Goal: Task Accomplishment & Management: Complete application form

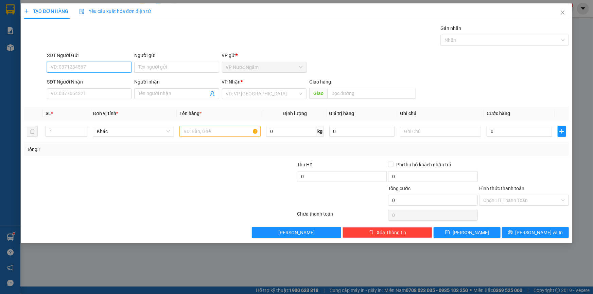
click at [77, 66] on input "SĐT Người Gửi" at bounding box center [89, 67] width 85 height 11
type input "0843220066"
click at [71, 93] on input "SĐT Người Nhận" at bounding box center [89, 93] width 85 height 11
type input "0383687787"
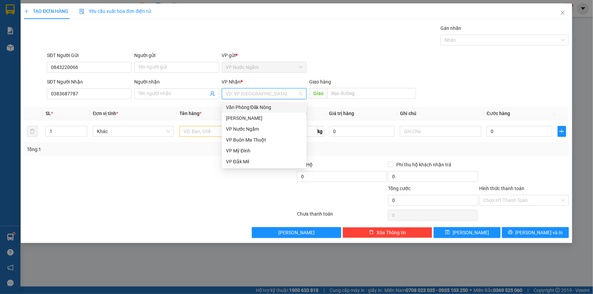
click at [253, 96] on input "search" at bounding box center [262, 94] width 72 height 10
click at [259, 140] on div "VP Buôn Ma Thuột" at bounding box center [264, 139] width 76 height 7
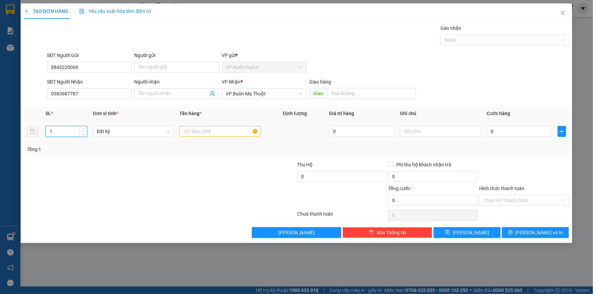
drag, startPoint x: 67, startPoint y: 127, endPoint x: 48, endPoint y: 131, distance: 19.3
click at [48, 131] on input "1" at bounding box center [66, 131] width 41 height 10
type input "7"
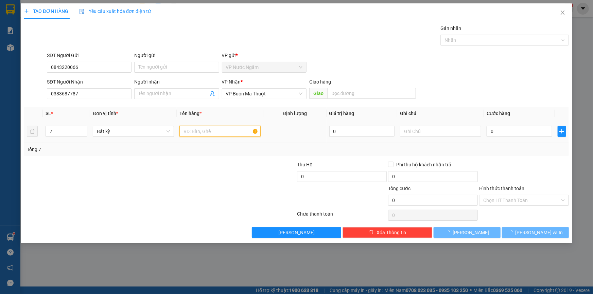
click at [222, 134] on input "text" at bounding box center [219, 131] width 81 height 11
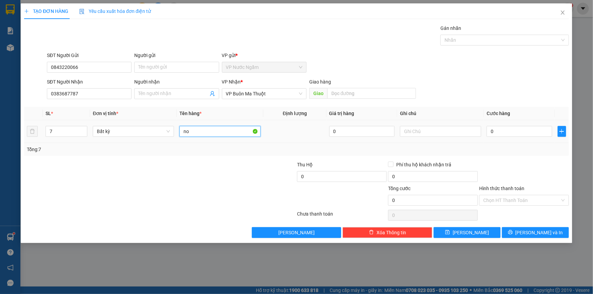
type input "n"
type input "nội thất"
type input "2"
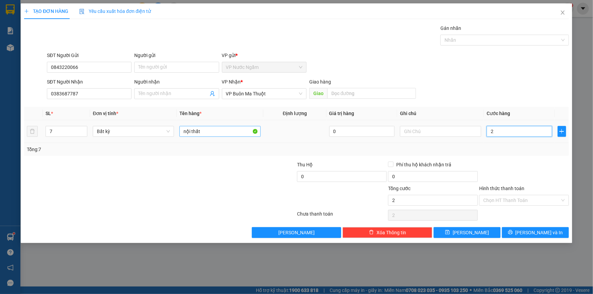
type input "20"
type input "200"
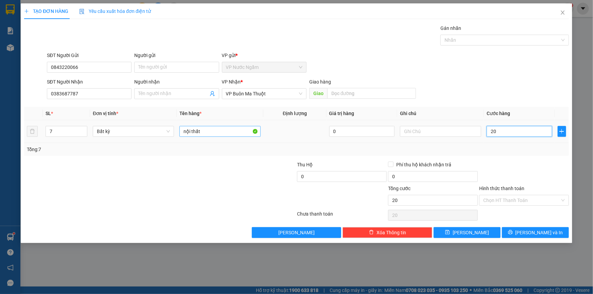
type input "200"
type input "2.000"
type input "20.000"
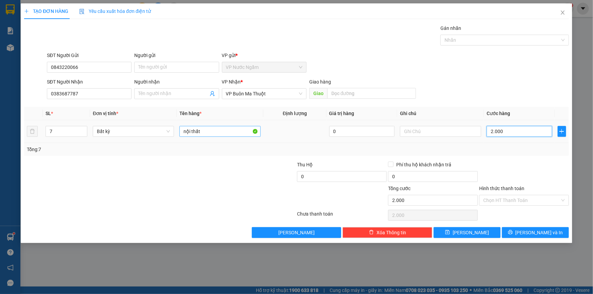
type input "20.000"
type input "200.000"
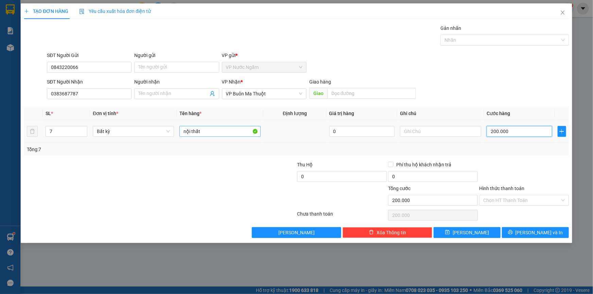
type input "2.000.000"
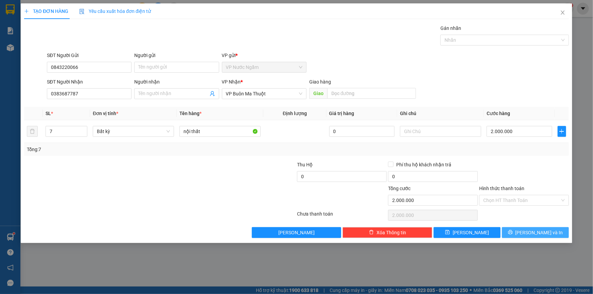
click at [530, 228] on div "Transit Pickup Surcharge Ids Transit Deliver Surcharge Ids Transit Deliver Surc…" at bounding box center [296, 131] width 545 height 214
click at [530, 228] on button "[PERSON_NAME] và In" at bounding box center [535, 232] width 67 height 11
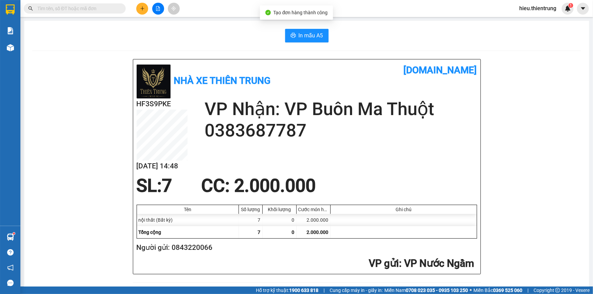
click at [308, 33] on span "In mẫu A5" at bounding box center [311, 35] width 24 height 8
click at [396, 32] on div "In mẫu A5" at bounding box center [306, 36] width 549 height 14
drag, startPoint x: 160, startPoint y: 8, endPoint x: 151, endPoint y: 19, distance: 14.2
click at [160, 8] on icon "file-add" at bounding box center [158, 8] width 5 height 5
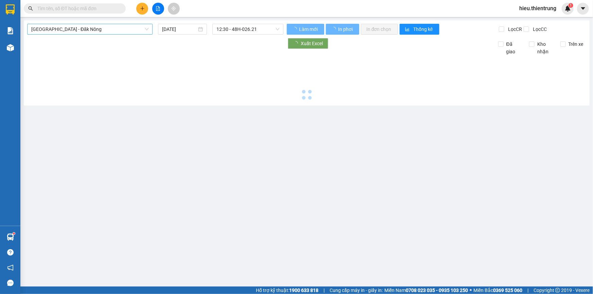
click at [105, 30] on span "[GEOGRAPHIC_DATA] - Đăk Nông" at bounding box center [89, 29] width 117 height 10
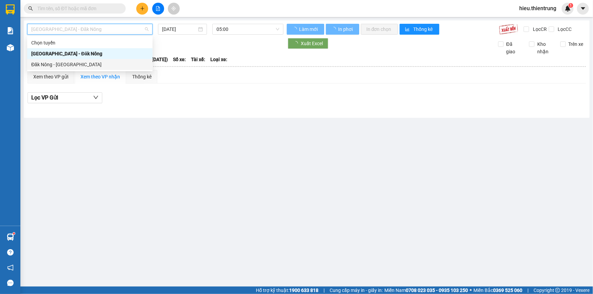
click at [56, 65] on div "Đăk Nông - [GEOGRAPHIC_DATA]" at bounding box center [89, 64] width 117 height 7
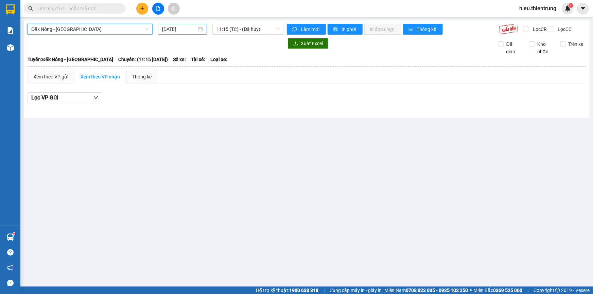
click at [184, 27] on input "[DATE]" at bounding box center [179, 28] width 35 height 7
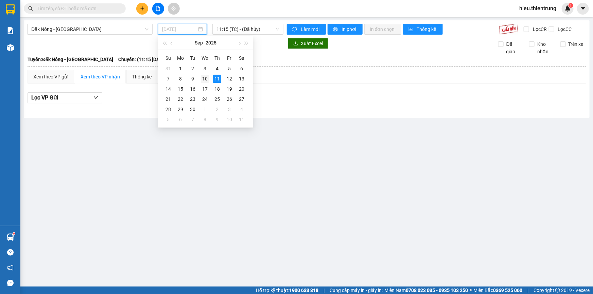
click at [203, 80] on div "10" at bounding box center [205, 79] width 8 height 8
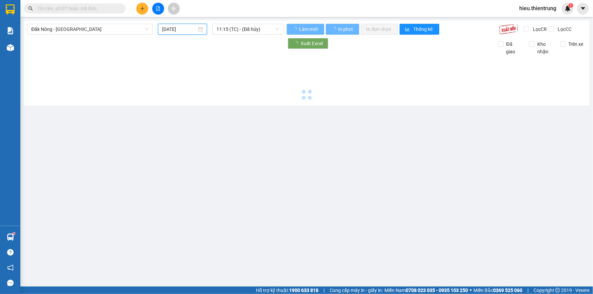
type input "[DATE]"
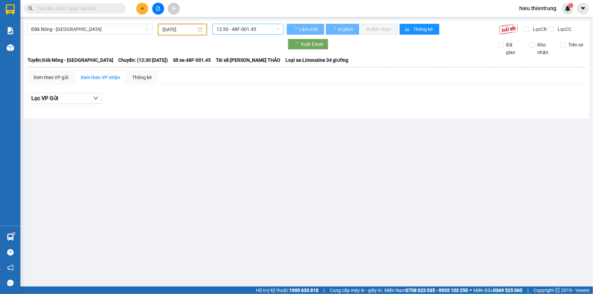
click at [235, 29] on span "12:30 - 48F-001.45" at bounding box center [247, 29] width 63 height 10
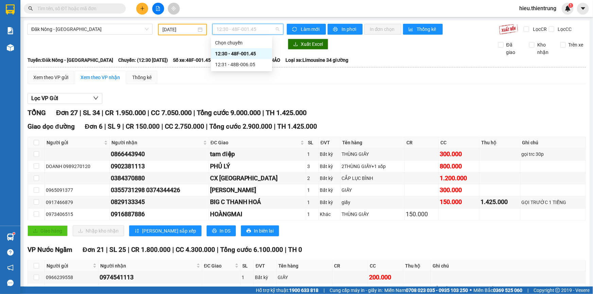
click at [248, 55] on div "12:30 - 48F-001.45" at bounding box center [241, 53] width 53 height 7
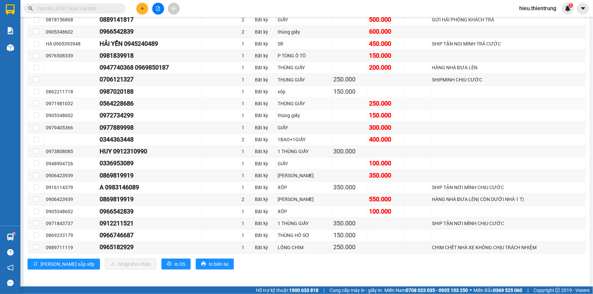
scroll to position [270, 0]
click at [174, 262] on span "In DS" at bounding box center [179, 263] width 11 height 7
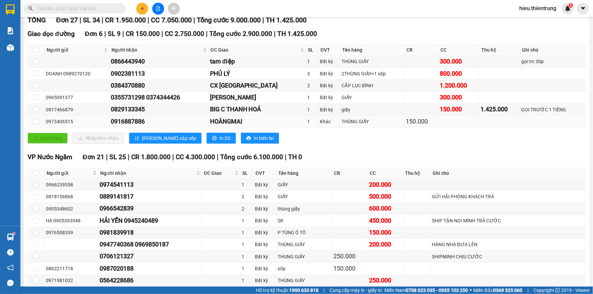
scroll to position [0, 0]
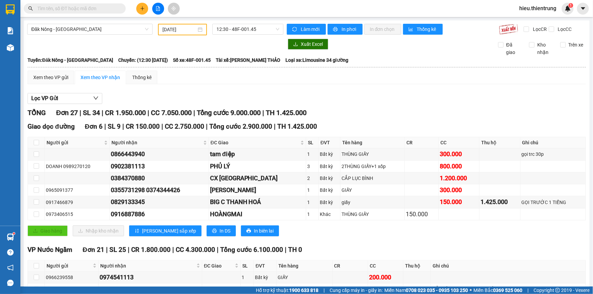
click at [348, 51] on div "Xuất Excel Đã giao Kho nhận Trên xe" at bounding box center [306, 47] width 559 height 17
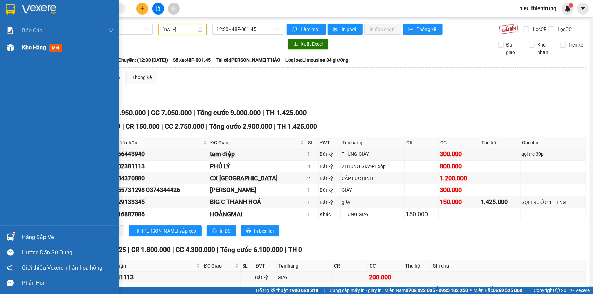
click at [11, 47] on img at bounding box center [10, 47] width 7 height 7
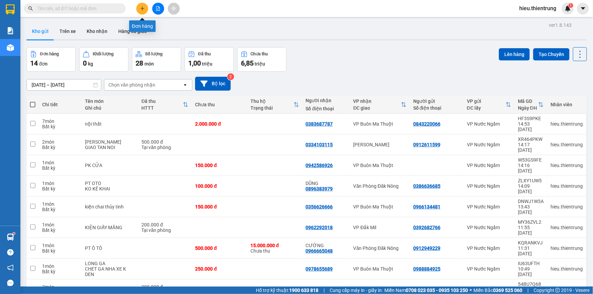
click at [141, 11] on button at bounding box center [142, 9] width 12 height 12
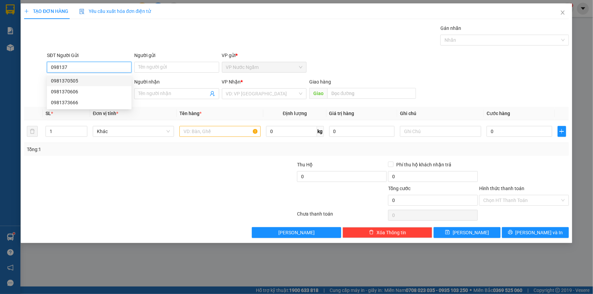
click at [72, 82] on div "0981370505" at bounding box center [89, 80] width 76 height 7
type input "0981370505"
type input "0965744567"
type input "VŨ"
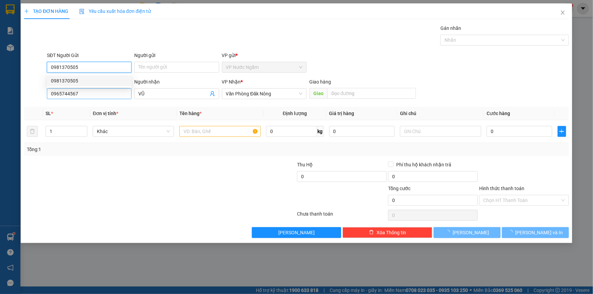
type input "200.000"
type input "0981370505"
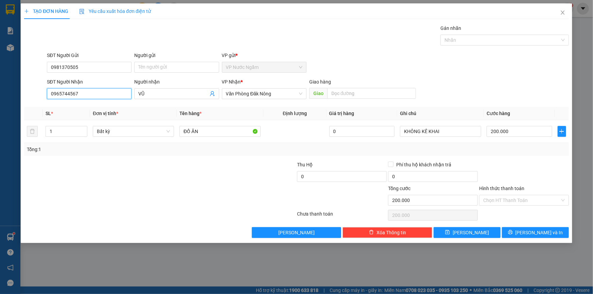
drag, startPoint x: 93, startPoint y: 96, endPoint x: 0, endPoint y: 100, distance: 92.8
click at [0, 100] on div "TẠO ĐƠN HÀNG Yêu cầu xuất hóa đơn điện tử Transit Pickup Surcharge Ids Transit …" at bounding box center [296, 147] width 593 height 294
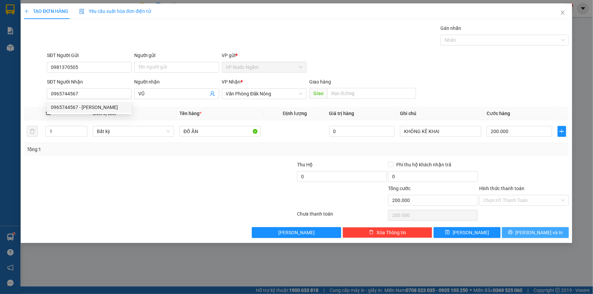
click at [535, 233] on span "[PERSON_NAME] và In" at bounding box center [539, 232] width 48 height 7
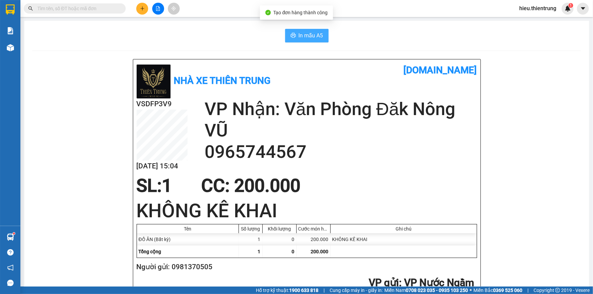
click at [290, 34] on icon "printer" at bounding box center [292, 35] width 5 height 5
click at [300, 34] on span "In mẫu A5" at bounding box center [311, 35] width 24 height 8
click at [141, 10] on icon "plus" at bounding box center [142, 8] width 5 height 5
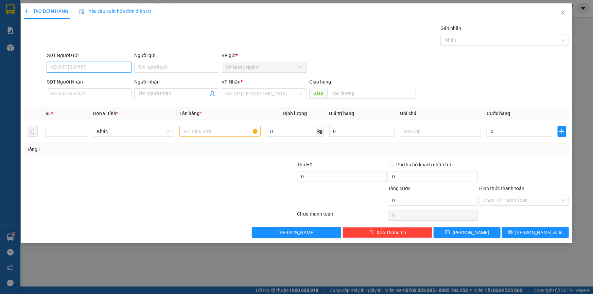
click at [81, 63] on input "SĐT Người Gửi" at bounding box center [89, 67] width 85 height 11
type input "0966357123"
click at [80, 98] on input "SĐT Người Nhận" at bounding box center [89, 93] width 85 height 11
type input "0968815557"
click at [243, 92] on input "search" at bounding box center [262, 94] width 72 height 10
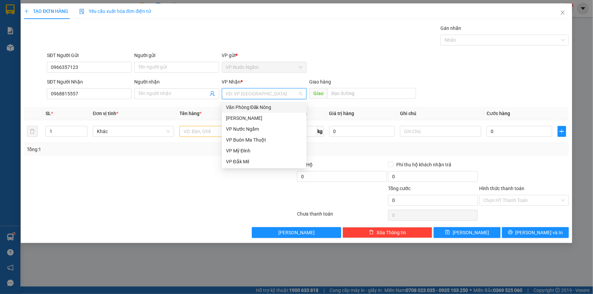
click at [268, 109] on div "Văn Phòng Đăk Nông" at bounding box center [264, 107] width 76 height 7
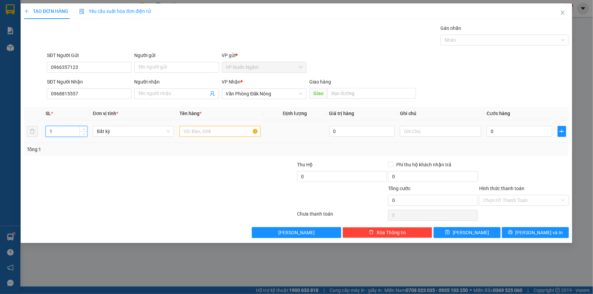
drag, startPoint x: 60, startPoint y: 133, endPoint x: 23, endPoint y: 135, distance: 37.1
click at [23, 135] on div "TẠO ĐƠN HÀNG Yêu cầu xuất hóa đơn điện tử Transit Pickup Surcharge Ids Transit …" at bounding box center [296, 123] width 551 height 240
type input "6"
click at [208, 129] on input "text" at bounding box center [219, 131] width 81 height 11
type input "o"
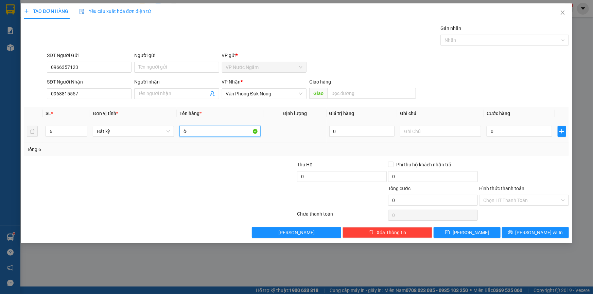
type input "ô"
type input "ốc vít"
type input "6"
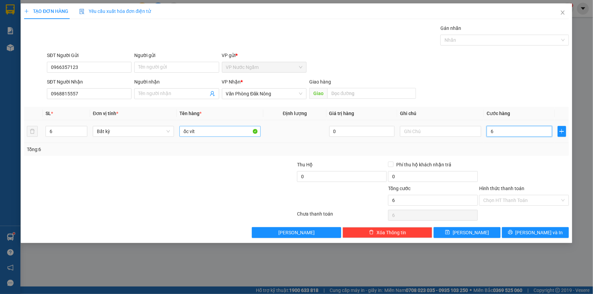
type input "60"
type input "600"
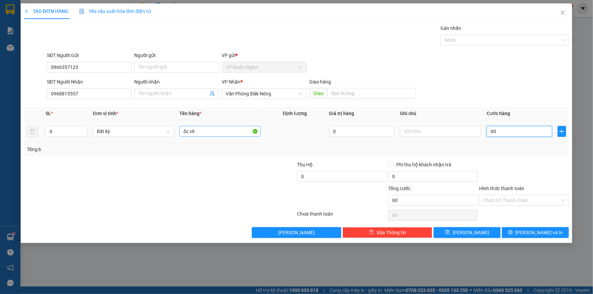
type input "600"
type input "6.000"
type input "60.000"
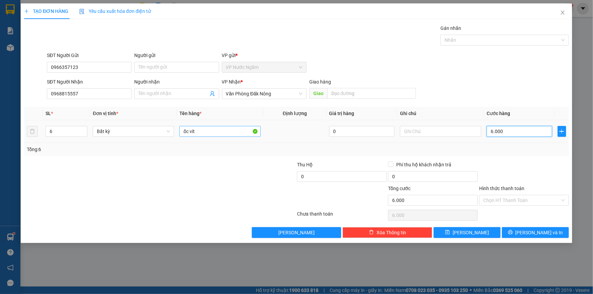
type input "60.000"
type input "600.000"
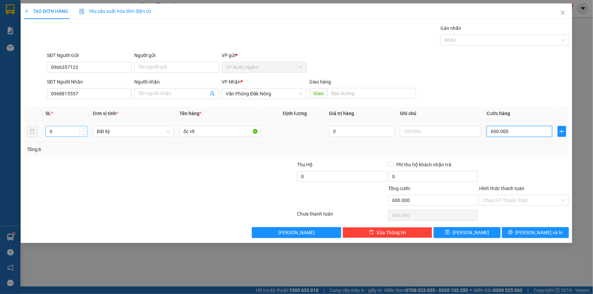
type input "600.000"
drag, startPoint x: 56, startPoint y: 132, endPoint x: 14, endPoint y: 146, distance: 44.0
click at [17, 145] on div "TẠO ĐƠN HÀNG Yêu cầu xuất hóa đơn điện tử Transit Pickup Surcharge Ids Transit …" at bounding box center [296, 147] width 593 height 294
drag, startPoint x: 58, startPoint y: 132, endPoint x: 35, endPoint y: 138, distance: 23.9
click at [38, 137] on tr "6 Bất kỳ ốc vít 0 600.000" at bounding box center [296, 131] width 545 height 23
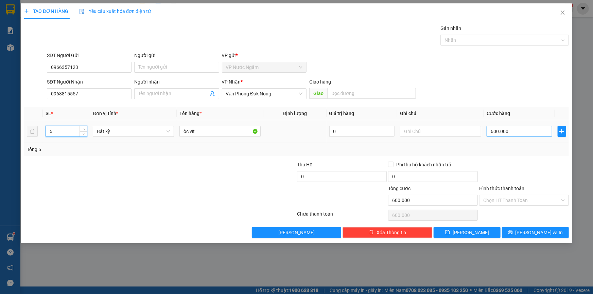
type input "5"
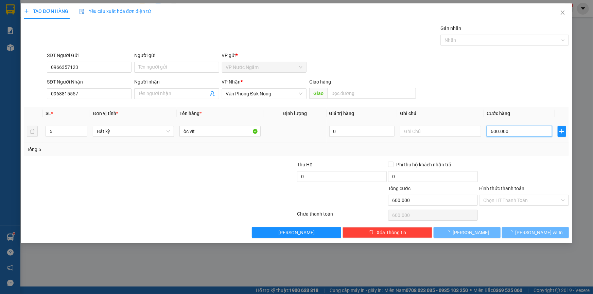
click at [538, 131] on input "600.000" at bounding box center [520, 131] width 66 height 11
type input "0"
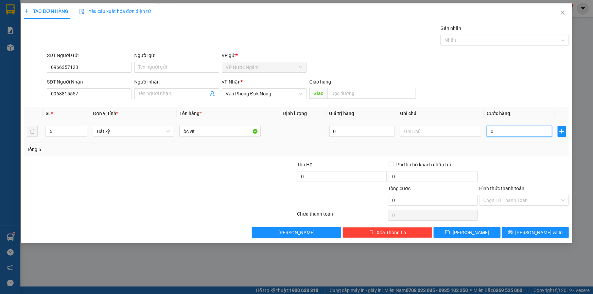
type input "06"
type input "6"
type input "060"
type input "60"
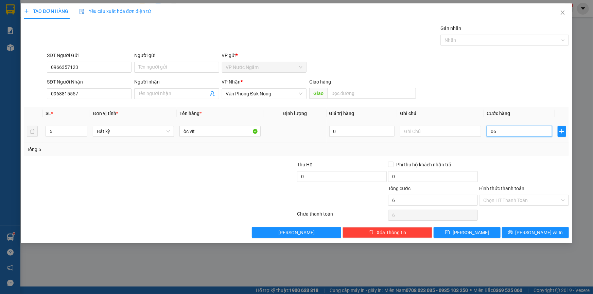
type input "60"
type input "0.600"
type input "600"
type input "06.000"
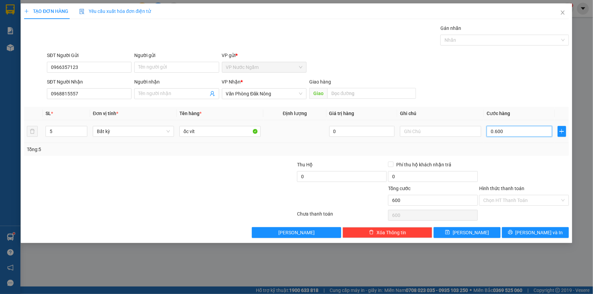
type input "6.000"
type input "060.000"
type input "60.000"
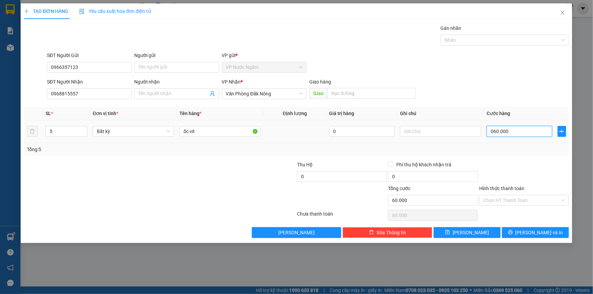
type input "0.600.000"
type input "600.000"
click at [513, 199] on input "Hình thức thanh toán" at bounding box center [521, 200] width 77 height 10
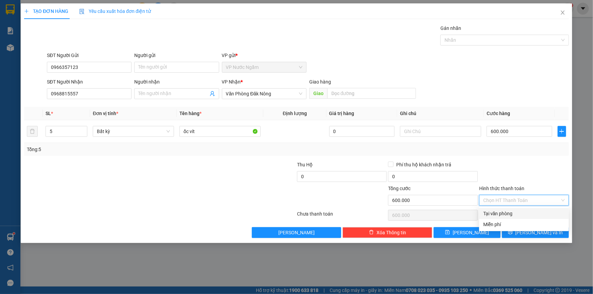
click at [510, 212] on div "Tại văn phòng" at bounding box center [524, 213] width 82 height 7
type input "0"
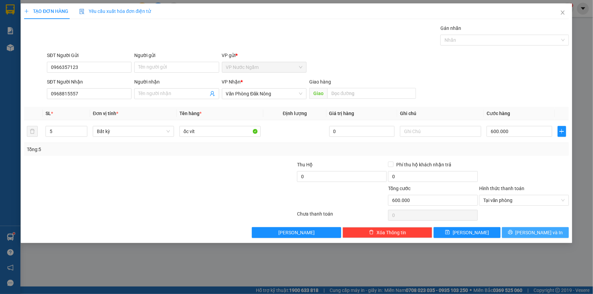
click at [528, 230] on button "[PERSON_NAME] và In" at bounding box center [535, 232] width 67 height 11
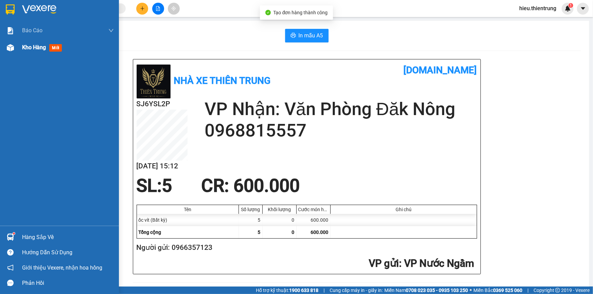
click at [30, 46] on span "Kho hàng" at bounding box center [34, 47] width 24 height 6
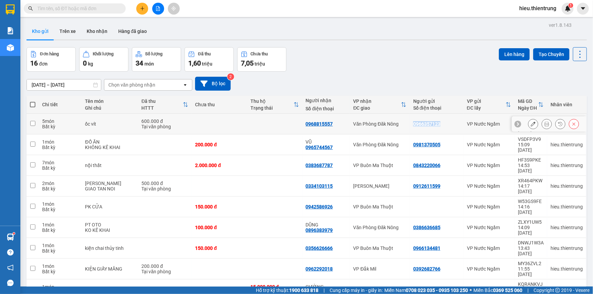
drag, startPoint x: 431, startPoint y: 122, endPoint x: 404, endPoint y: 122, distance: 27.5
click at [404, 122] on tr "5 món Bất kỳ ốc vít 600.000 đ Tại văn phòng 0968815557 Văn Phòng Đăk Nông 09663…" at bounding box center [307, 124] width 560 height 21
checkbox input "true"
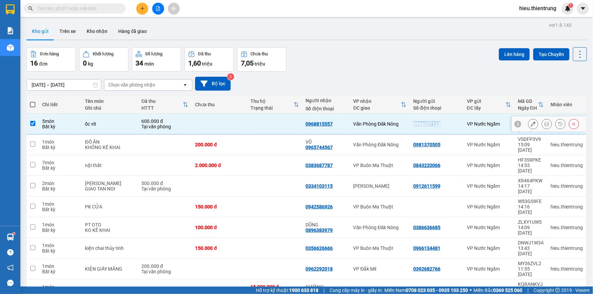
copy tr "Văn Phòng Đăk Nông 0966357123"
click at [140, 8] on icon "plus" at bounding box center [142, 8] width 5 height 5
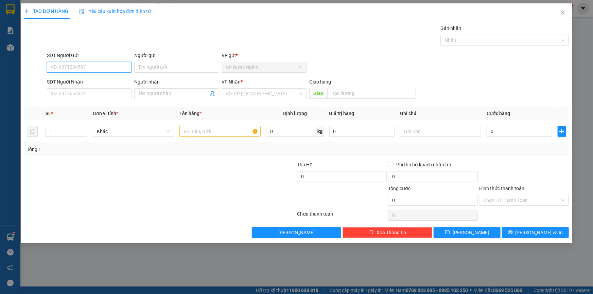
paste input "0966357123"
drag, startPoint x: 61, startPoint y: 67, endPoint x: 18, endPoint y: 72, distance: 43.4
click at [19, 73] on div "TẠO ĐƠN HÀNG Yêu cầu xuất hóa đơn điện tử Transit Pickup Surcharge Ids Transit …" at bounding box center [296, 147] width 593 height 294
type input "0966357123"
click at [73, 79] on div "0966357123" at bounding box center [89, 80] width 76 height 7
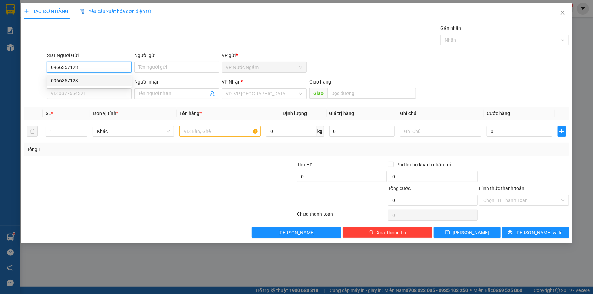
type input "0968815557"
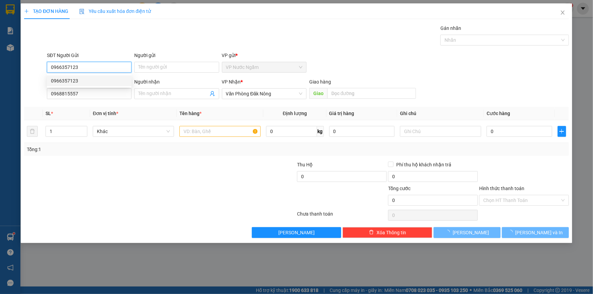
type input "600.000"
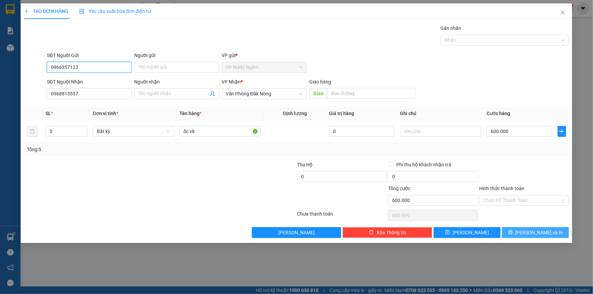
type input "0966357123"
click at [522, 228] on button "[PERSON_NAME] và In" at bounding box center [535, 232] width 67 height 11
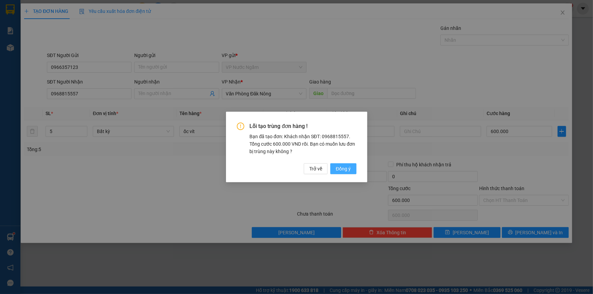
click at [339, 172] on span "Đồng ý" at bounding box center [343, 168] width 15 height 7
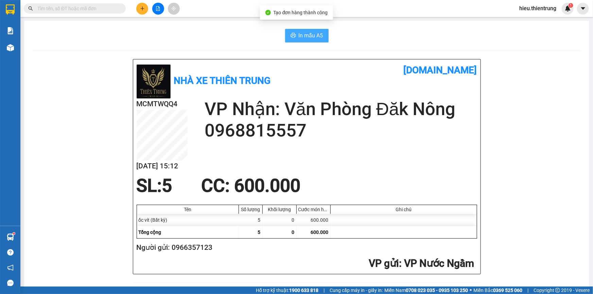
click at [308, 35] on span "In mẫu A5" at bounding box center [311, 35] width 24 height 8
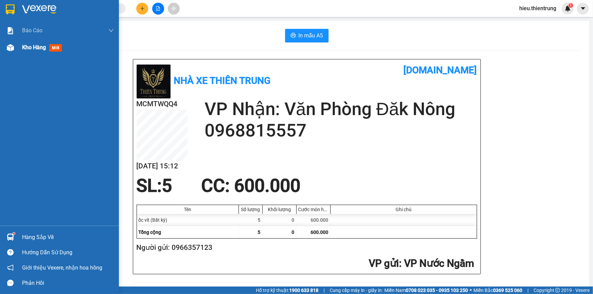
click at [26, 46] on span "Kho hàng" at bounding box center [34, 47] width 24 height 6
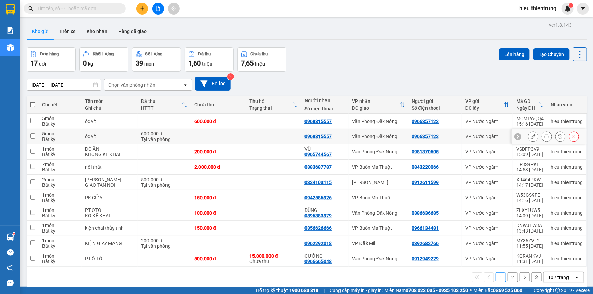
click at [575, 133] on div at bounding box center [549, 136] width 75 height 15
click at [571, 139] on icon at bounding box center [573, 136] width 5 height 5
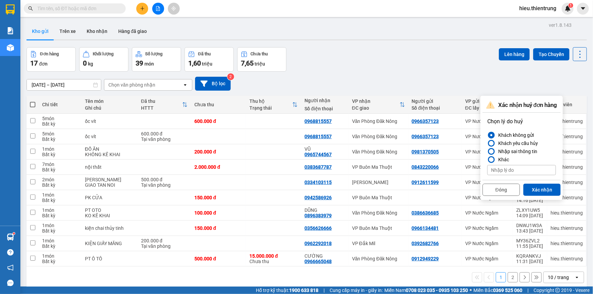
click at [534, 183] on div "Đóng Xác nhận" at bounding box center [521, 189] width 78 height 18
click at [534, 186] on button "Xác nhận" at bounding box center [541, 190] width 37 height 12
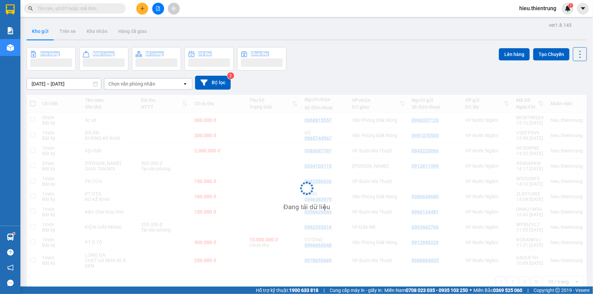
drag, startPoint x: 396, startPoint y: 37, endPoint x: 386, endPoint y: 39, distance: 10.3
click at [396, 37] on div "ver 1.8.143 Kho gửi Trên xe Kho nhận Hàng đã giao Đơn hàng Khối lượng Số lượng …" at bounding box center [307, 167] width 566 height 294
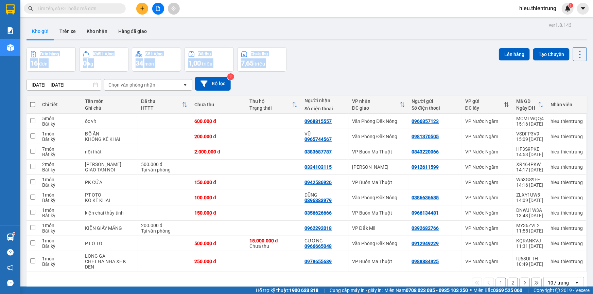
click at [235, 28] on div "Kho gửi Trên xe Kho nhận Hàng đã giao" at bounding box center [307, 32] width 560 height 18
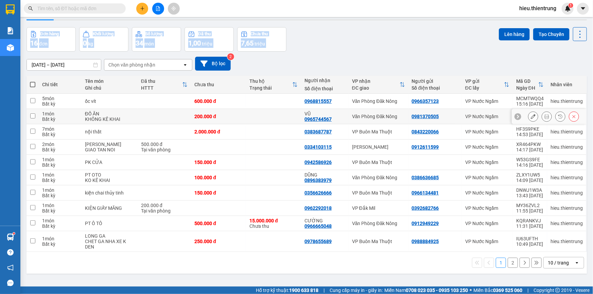
scroll to position [31, 0]
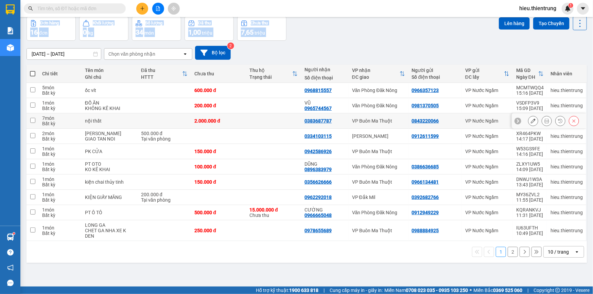
click at [571, 120] on icon at bounding box center [573, 121] width 5 height 5
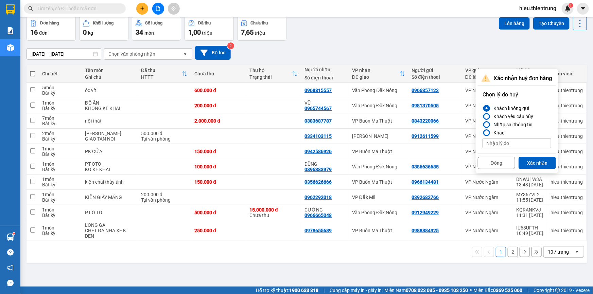
click at [477, 53] on div "[DATE] – [DATE] Press the down arrow key to interact with the calendar and sele…" at bounding box center [307, 53] width 560 height 14
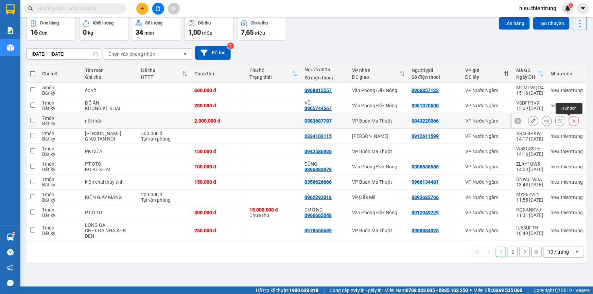
click at [571, 121] on icon at bounding box center [573, 121] width 5 height 5
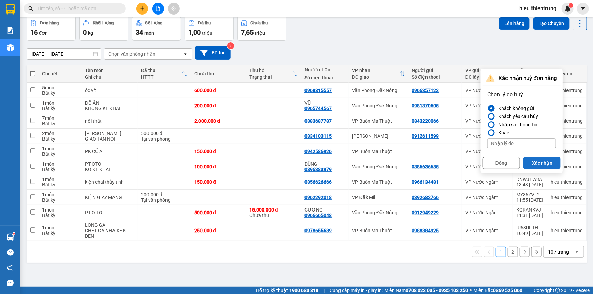
click at [537, 166] on button "Xác nhận" at bounding box center [541, 163] width 37 height 12
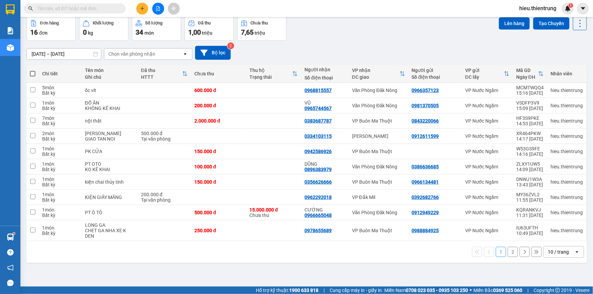
drag, startPoint x: 353, startPoint y: 36, endPoint x: 275, endPoint y: 48, distance: 79.7
click at [353, 36] on div "Đơn hàng 16 đơn Khối lượng 0 kg Số lượng 34 món Đã thu 1,00 triệu Chưa thu 7,65…" at bounding box center [307, 28] width 560 height 24
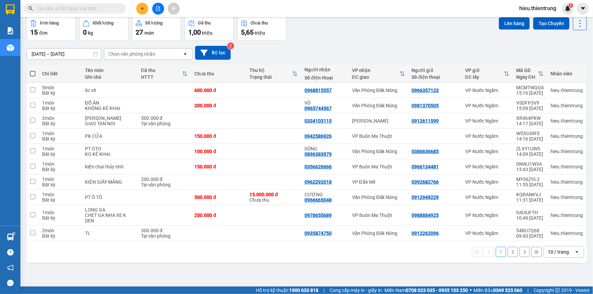
click at [145, 6] on button at bounding box center [142, 9] width 12 height 12
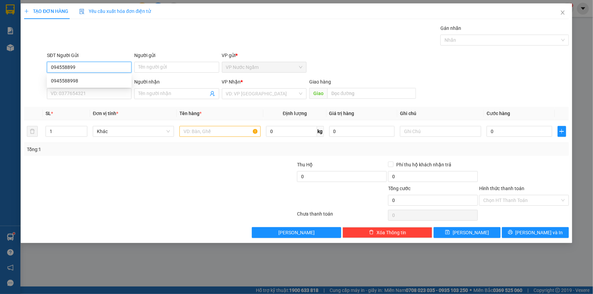
type input "0945588998"
click at [74, 80] on div "0945588998" at bounding box center [89, 80] width 76 height 7
type input "0344191796"
type input "PHƯƠNG"
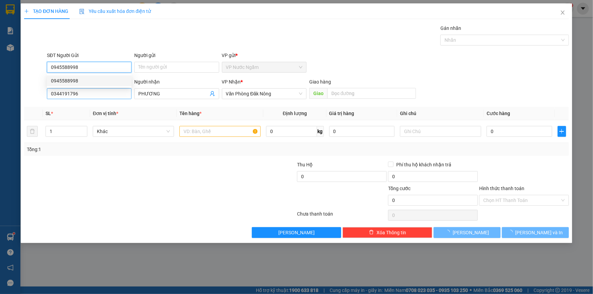
type input "200.000"
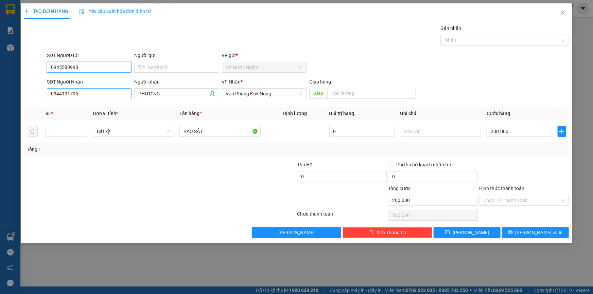
type input "0945588998"
drag, startPoint x: 50, startPoint y: 98, endPoint x: 17, endPoint y: 99, distance: 33.0
click at [17, 99] on div "TẠO ĐƠN HÀNG Yêu cầu xuất hóa đơn điện tử Transit Pickup Surcharge Ids Transit …" at bounding box center [296, 147] width 593 height 294
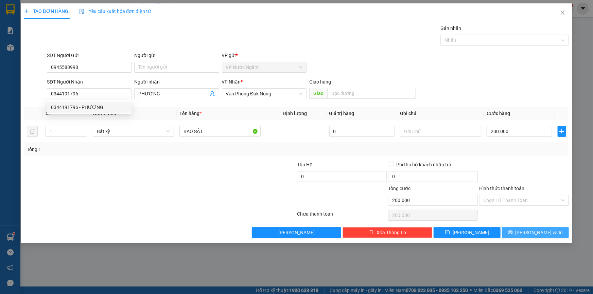
click at [527, 233] on button "[PERSON_NAME] và In" at bounding box center [535, 232] width 67 height 11
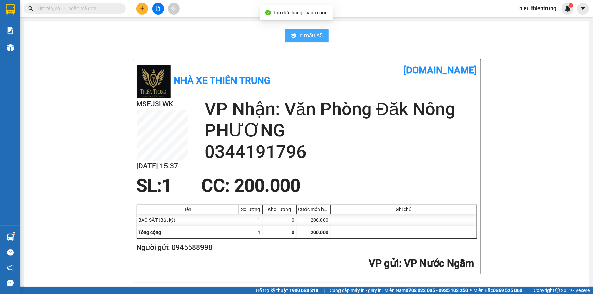
click at [314, 36] on span "In mẫu A5" at bounding box center [311, 35] width 24 height 8
drag, startPoint x: 393, startPoint y: 52, endPoint x: 385, endPoint y: 55, distance: 8.7
drag, startPoint x: 189, startPoint y: 58, endPoint x: 179, endPoint y: 59, distance: 9.5
click at [180, 59] on div "Nhà xe Thiên Trung [DOMAIN_NAME] MSEJ3LWK [DATE] 15:37 VP Nhận: Văn Phòng Đăk N…" at bounding box center [307, 166] width 348 height 215
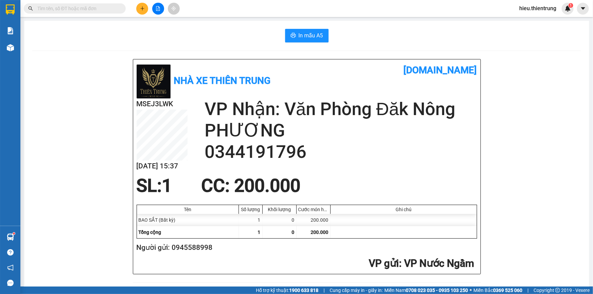
click at [11, 48] on img at bounding box center [10, 47] width 7 height 7
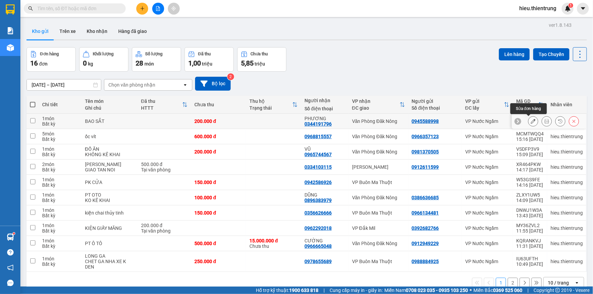
click at [529, 118] on button at bounding box center [533, 122] width 10 height 12
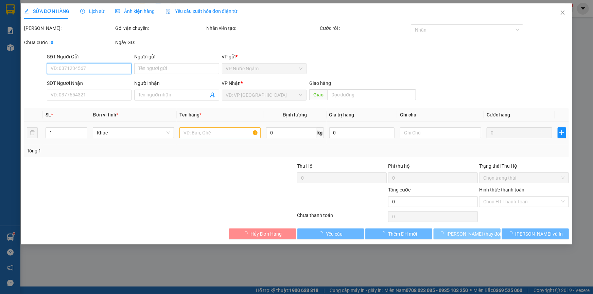
type input "0945588998"
type input "0344191796"
type input "PHƯƠNG"
type input "200.000"
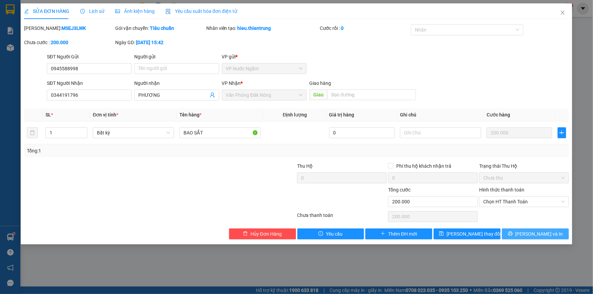
click at [530, 232] on span "[PERSON_NAME] và In" at bounding box center [539, 233] width 48 height 7
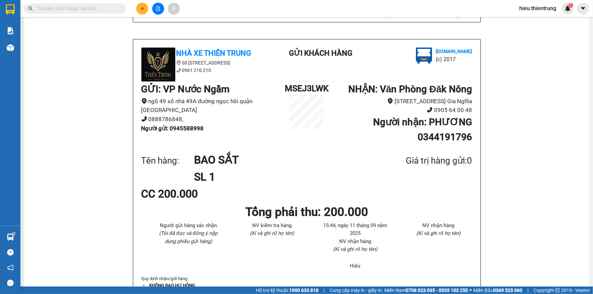
scroll to position [247, 0]
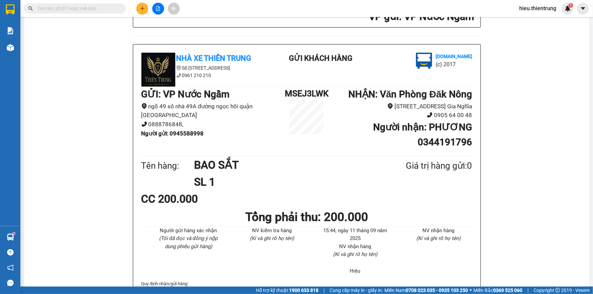
click at [136, 8] on div at bounding box center [158, 9] width 51 height 12
click at [139, 9] on button at bounding box center [142, 9] width 12 height 12
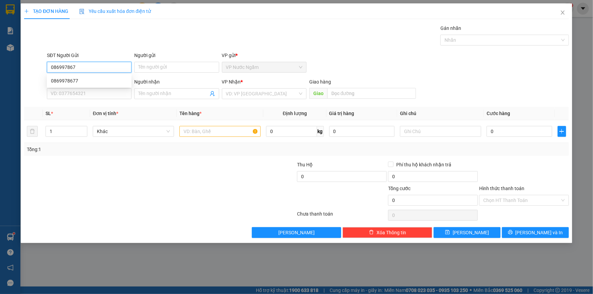
type input "0869978677"
click at [87, 77] on div "0869978677" at bounding box center [89, 80] width 76 height 7
type input "0909441585"
type input "ĐĂNG"
type input "200.000"
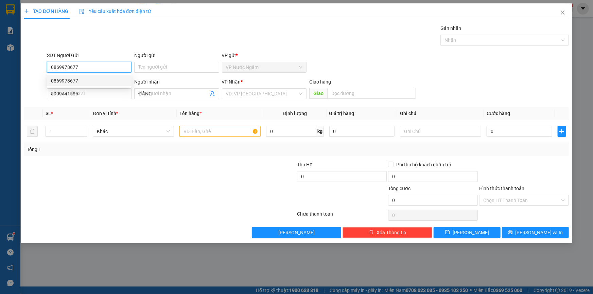
type input "200.000"
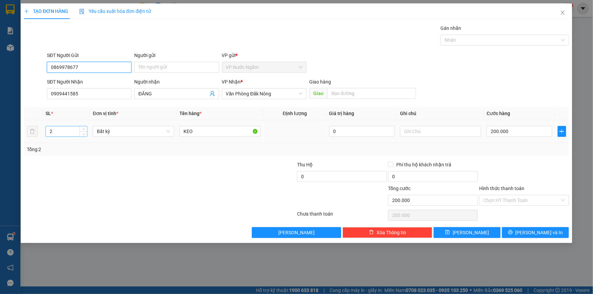
type input "0869978677"
drag, startPoint x: 64, startPoint y: 130, endPoint x: 20, endPoint y: 127, distance: 43.6
click at [19, 126] on div "TẠO ĐƠN HÀNG Yêu cầu xuất hóa đơn điện tử Transit Pickup Surcharge Ids Transit …" at bounding box center [296, 147] width 593 height 294
type input "3"
type input "0"
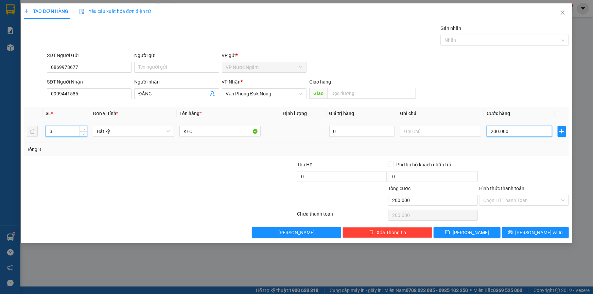
type input "0"
type input "4"
type input "04"
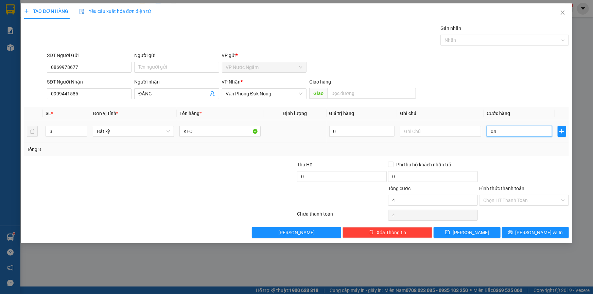
type input "45"
type input "045"
type input "450"
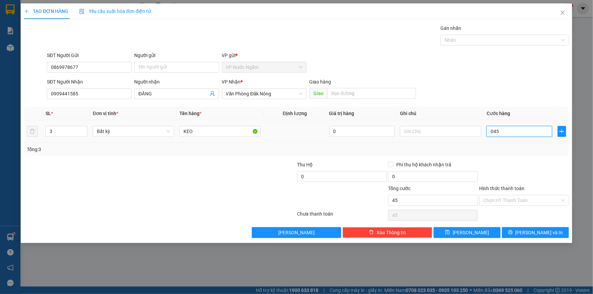
type input "0.450"
type input "4.500"
type input "04.500"
type input "45.000"
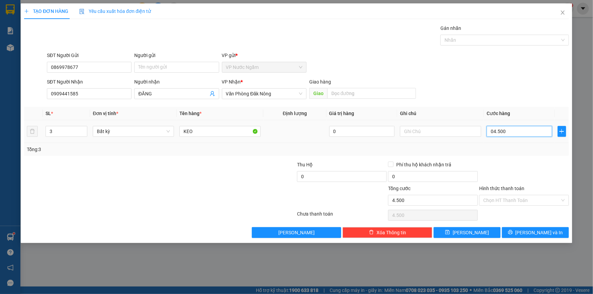
type input "45.000"
type input "045.000"
type input "450.000"
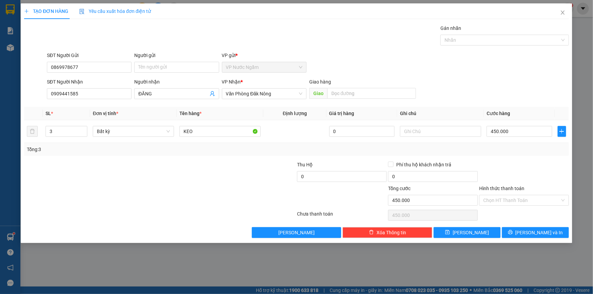
click at [544, 225] on div "Transit Pickup Surcharge Ids Transit Deliver Surcharge Ids Transit Deliver Surc…" at bounding box center [296, 131] width 545 height 214
click at [544, 235] on span "[PERSON_NAME] và In" at bounding box center [539, 232] width 48 height 7
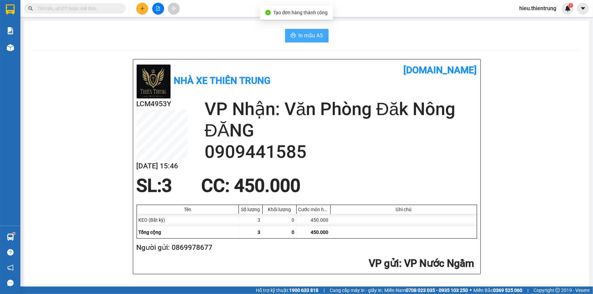
click at [310, 40] on span "In mẫu A5" at bounding box center [311, 35] width 24 height 8
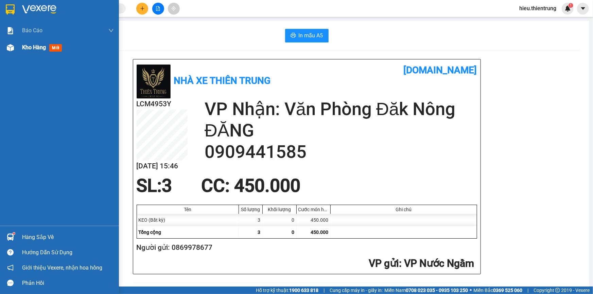
click at [48, 49] on div "Kho hàng mới" at bounding box center [43, 47] width 42 height 8
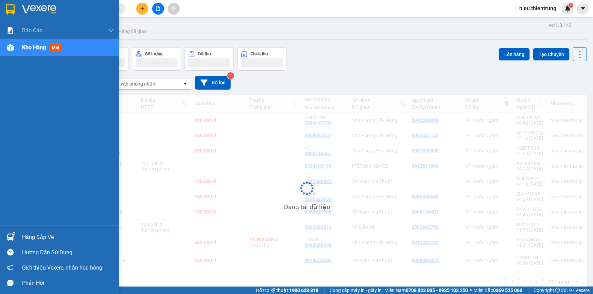
click at [49, 49] on div "Kho hàng mới" at bounding box center [43, 47] width 42 height 8
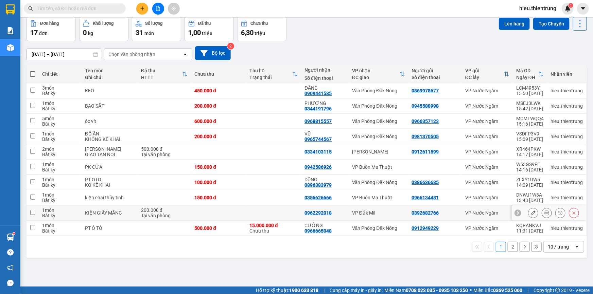
scroll to position [31, 0]
click at [509, 248] on button "2" at bounding box center [513, 247] width 10 height 10
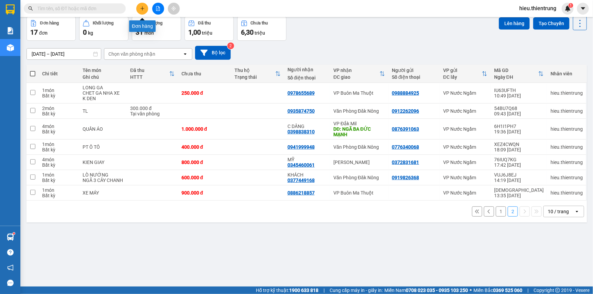
click at [139, 12] on button at bounding box center [142, 9] width 12 height 12
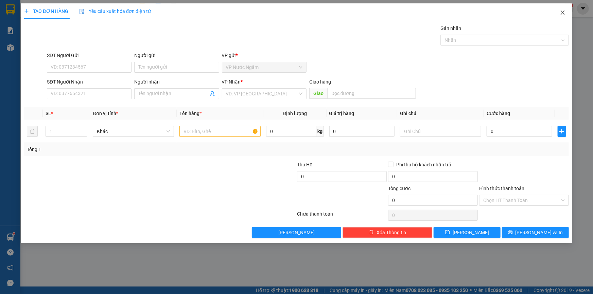
click at [562, 16] on span "Close" at bounding box center [562, 12] width 19 height 19
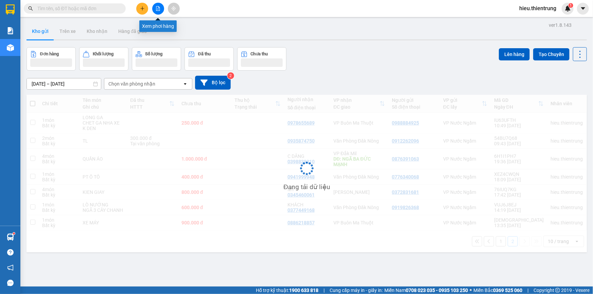
click at [159, 8] on icon "file-add" at bounding box center [158, 8] width 4 height 5
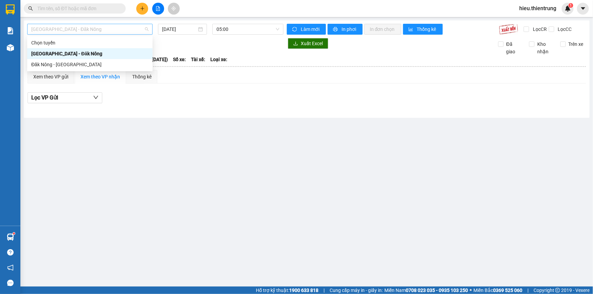
click at [73, 31] on span "[GEOGRAPHIC_DATA] - Đăk Nông" at bounding box center [89, 29] width 117 height 10
click at [57, 51] on div "[GEOGRAPHIC_DATA] - Đăk Nông" at bounding box center [89, 53] width 117 height 7
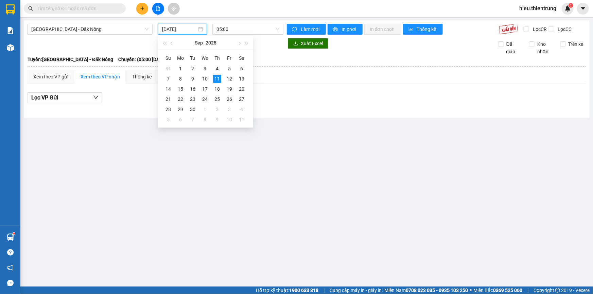
click at [189, 27] on input "[DATE]" at bounding box center [179, 28] width 35 height 7
click at [209, 80] on td "10" at bounding box center [205, 79] width 12 height 10
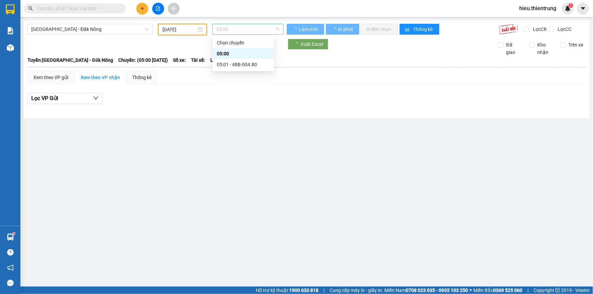
click at [230, 33] on span "05:00" at bounding box center [247, 29] width 63 height 10
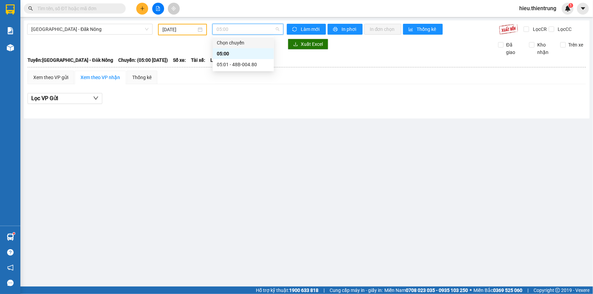
click at [178, 27] on input "[DATE]" at bounding box center [179, 29] width 34 height 7
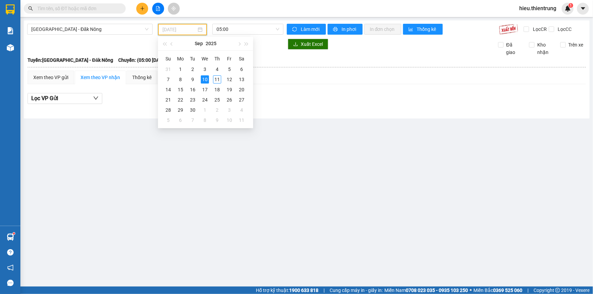
click at [207, 79] on div "10" at bounding box center [205, 79] width 8 height 8
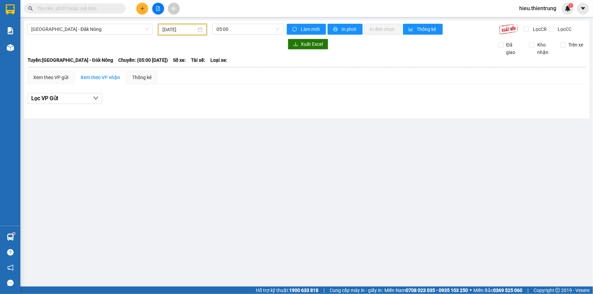
click at [194, 29] on input "[DATE]" at bounding box center [179, 29] width 34 height 7
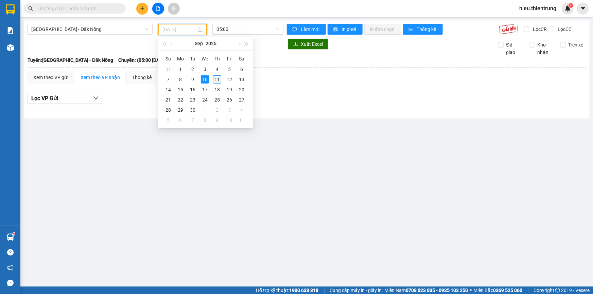
click at [213, 81] on div "11" at bounding box center [217, 79] width 8 height 8
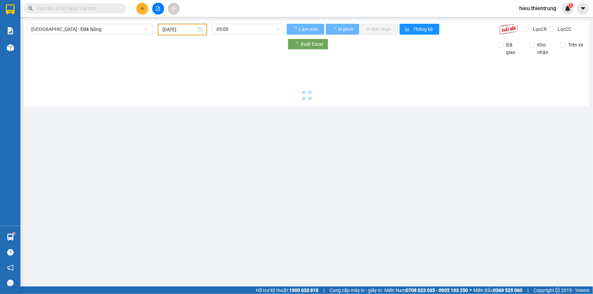
type input "[DATE]"
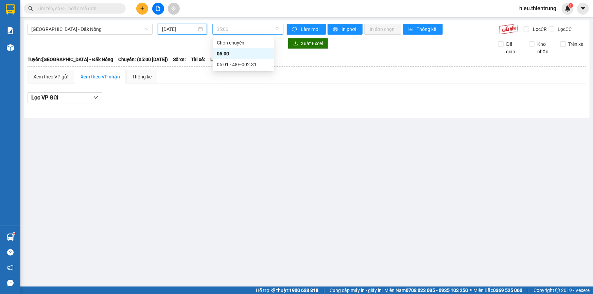
click at [228, 31] on span "05:00" at bounding box center [247, 29] width 63 height 10
click at [236, 64] on div "05:01 - 48F-002.31" at bounding box center [243, 64] width 53 height 7
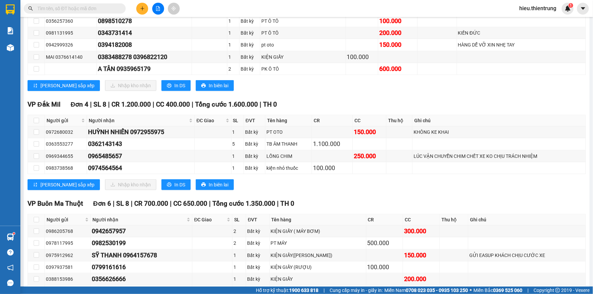
scroll to position [401, 0]
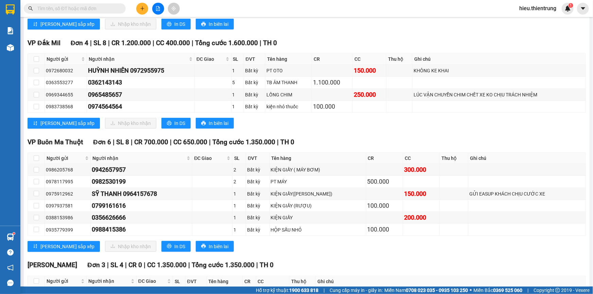
click at [142, 6] on icon "plus" at bounding box center [142, 8] width 5 height 5
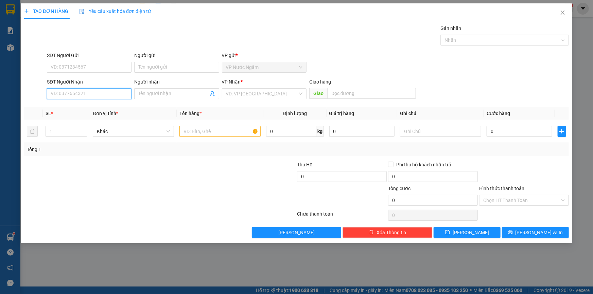
click at [67, 88] on input "SĐT Người Nhận" at bounding box center [89, 93] width 85 height 11
type input "0948294747"
click at [90, 108] on div "0948294747 - [PERSON_NAME]" at bounding box center [89, 107] width 76 height 7
type input "TIẾN"
type input "buôn hồ"
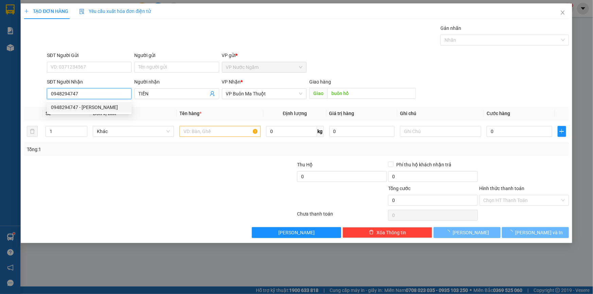
type input "300.000"
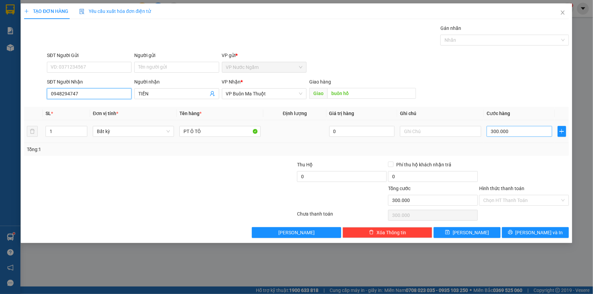
type input "0948294747"
click at [522, 132] on input "300.000" at bounding box center [520, 131] width 66 height 11
type input "2"
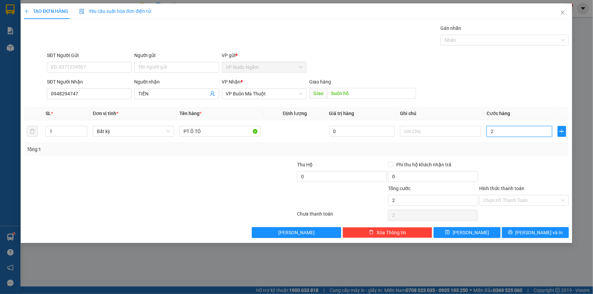
type input "25"
type input "250"
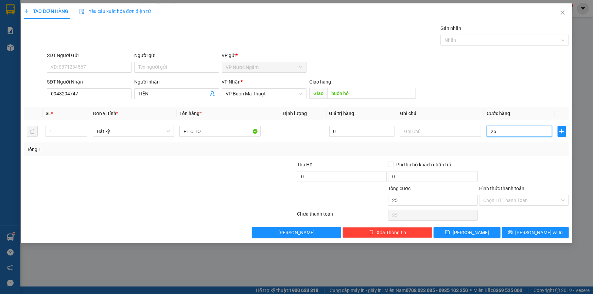
type input "250"
type input "2.500"
type input "25.000"
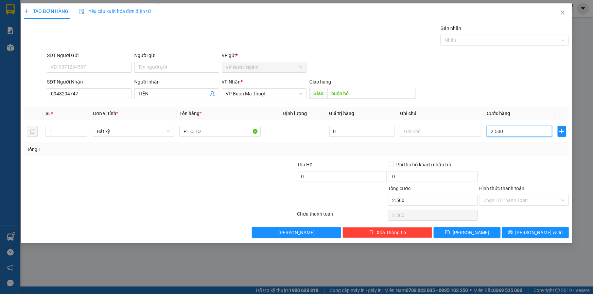
type input "25.000"
type input "250.000"
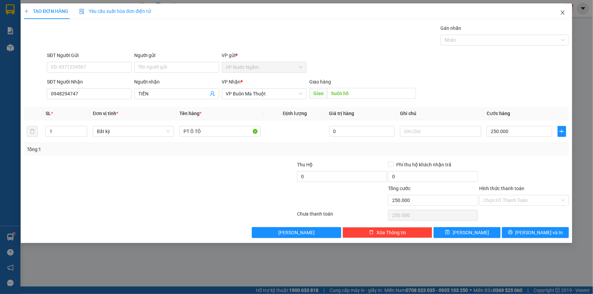
click at [563, 8] on span "Close" at bounding box center [562, 12] width 19 height 19
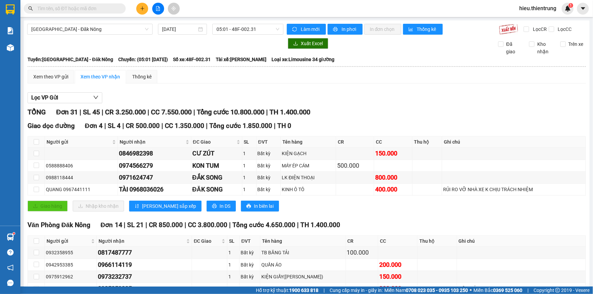
click at [145, 10] on button at bounding box center [142, 9] width 12 height 12
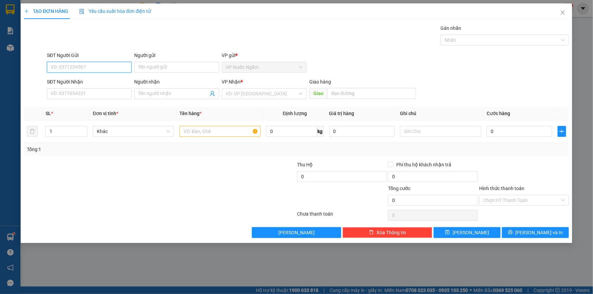
click at [71, 68] on input "SĐT Người Gửi" at bounding box center [89, 67] width 85 height 11
type input "0339902002"
click at [77, 97] on input "SĐT Người Nhận" at bounding box center [89, 93] width 85 height 11
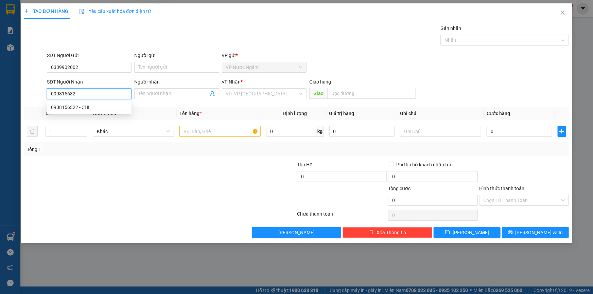
type input "0908156322"
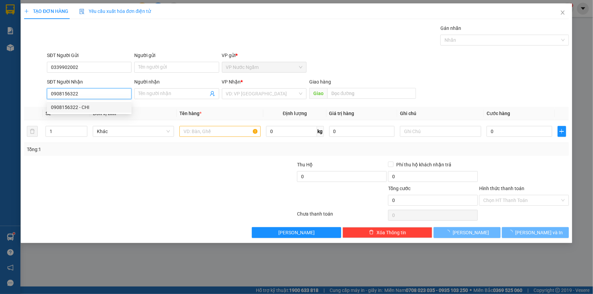
click at [71, 108] on div "0908156322 - CHI" at bounding box center [89, 107] width 76 height 7
type input "CHI"
type input "450.000"
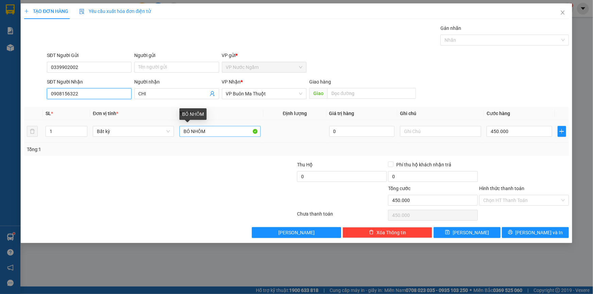
type input "0908156322"
drag, startPoint x: 217, startPoint y: 130, endPoint x: 173, endPoint y: 136, distance: 44.6
click at [173, 136] on tr "1 Bất kỳ BÓ NHÔM 0 450.000" at bounding box center [296, 131] width 545 height 23
type input "o"
type input "ô"
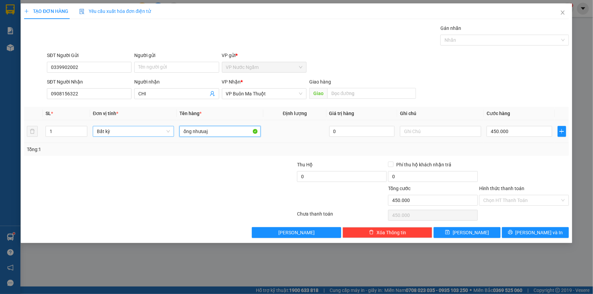
type input "ống nhưuaj"
type input "0"
drag, startPoint x: 220, startPoint y: 134, endPoint x: 195, endPoint y: 133, distance: 24.8
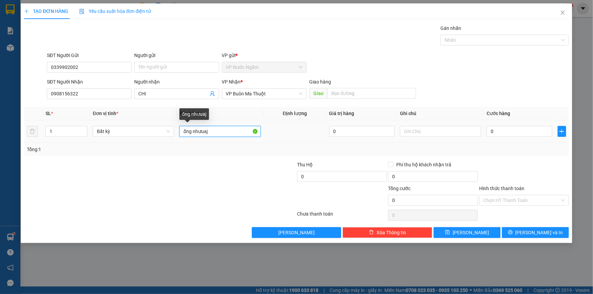
click at [195, 133] on input "ống nhưuaj" at bounding box center [219, 131] width 81 height 11
type input "ống nhựa"
type input "2"
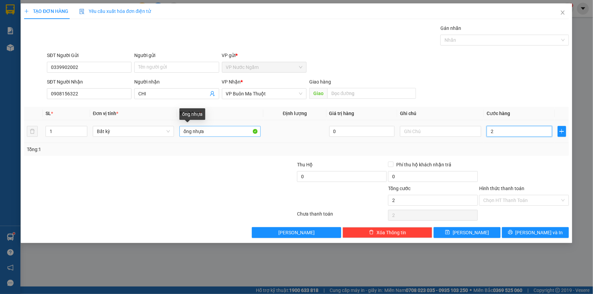
type input "25"
type input "250"
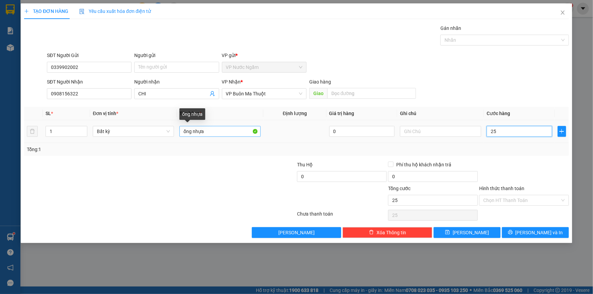
type input "250"
type input "2.500"
type input "25.000"
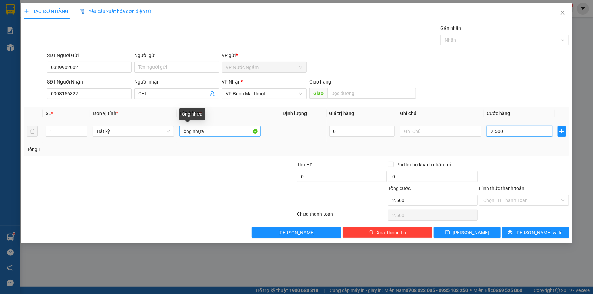
type input "25.000"
type input "250.000"
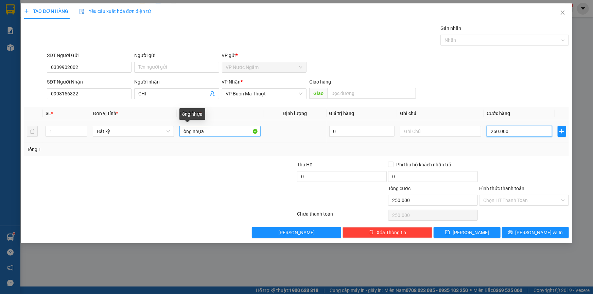
type input "2.500.000"
type input "250.000"
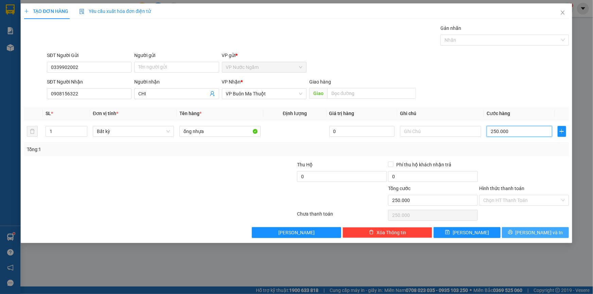
type input "250.000"
click at [513, 234] on icon "printer" at bounding box center [510, 232] width 5 height 5
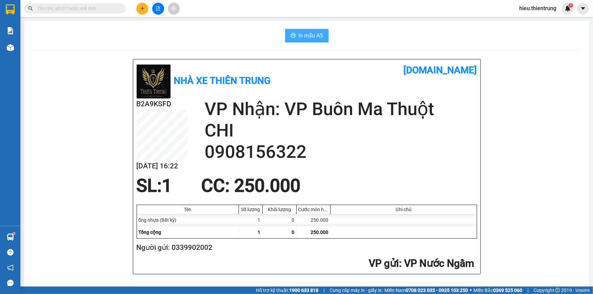
click at [290, 33] on button "In mẫu A5" at bounding box center [306, 36] width 43 height 14
drag, startPoint x: 207, startPoint y: 36, endPoint x: 186, endPoint y: 40, distance: 22.1
click at [201, 36] on div "In mẫu A5" at bounding box center [306, 36] width 549 height 14
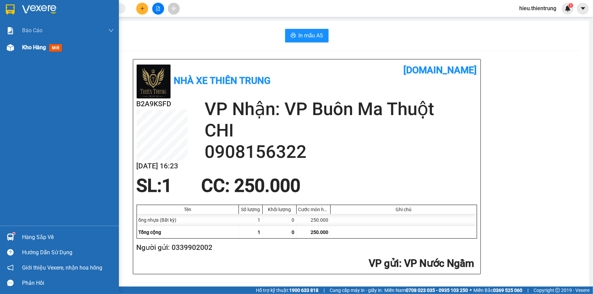
click at [27, 54] on div "Kho hàng mới" at bounding box center [68, 47] width 92 height 17
click at [27, 53] on div "Kho hàng mới" at bounding box center [68, 47] width 92 height 17
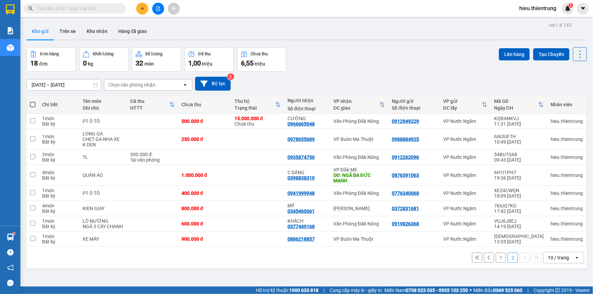
click at [335, 64] on div "Đơn hàng 18 đơn Khối lượng 0 kg Số lượng 32 món Đã thu 1,00 triệu Chưa thu 6,55…" at bounding box center [307, 59] width 560 height 24
click at [92, 6] on input "text" at bounding box center [77, 8] width 80 height 7
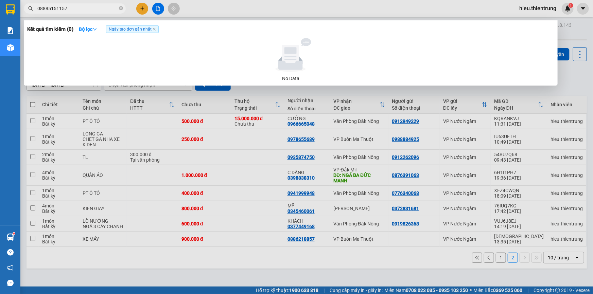
click at [59, 7] on input "08885151157" at bounding box center [77, 8] width 80 height 7
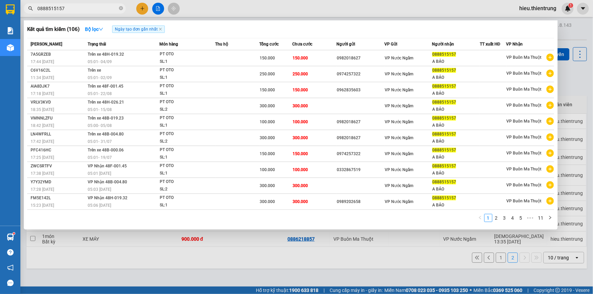
type input "0888515157"
click at [237, 8] on div at bounding box center [296, 147] width 593 height 294
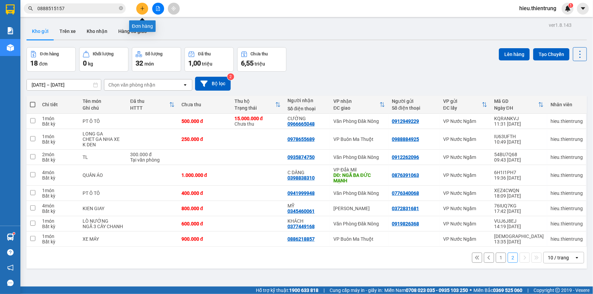
click at [145, 10] on button at bounding box center [142, 9] width 12 height 12
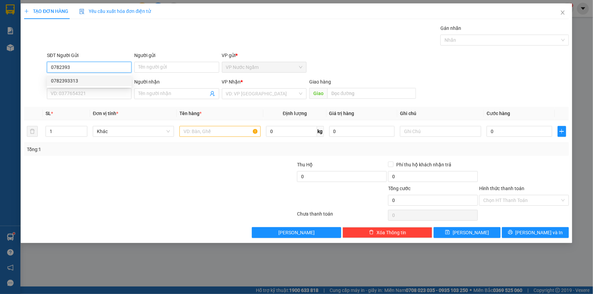
click at [71, 86] on div "0782393313" at bounding box center [89, 80] width 85 height 11
type input "0782393313"
type input "0948504646"
type input "150.000"
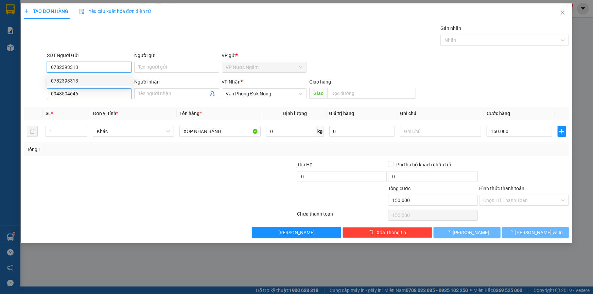
type input "0782393313"
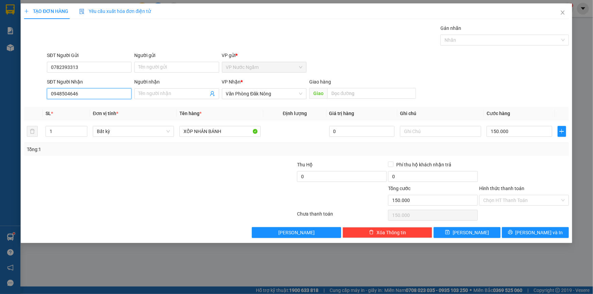
drag, startPoint x: 95, startPoint y: 93, endPoint x: 15, endPoint y: 100, distance: 80.8
click at [18, 100] on div "TẠO ĐƠN HÀNG Yêu cầu xuất hóa đơn điện tử Transit Pickup Surcharge Ids Transit …" at bounding box center [296, 147] width 593 height 294
drag, startPoint x: 256, startPoint y: 95, endPoint x: 258, endPoint y: 100, distance: 5.5
click at [256, 95] on span "Văn Phòng Đăk Nông" at bounding box center [264, 94] width 76 height 10
type input "0969168048"
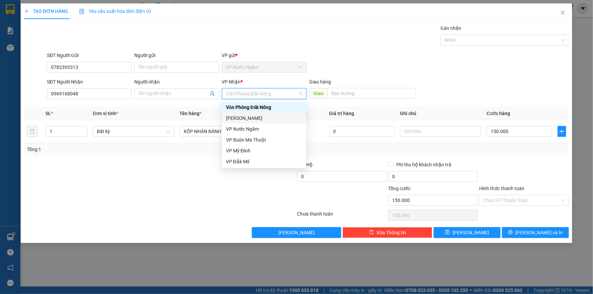
click at [247, 114] on div "[PERSON_NAME]" at bounding box center [264, 117] width 76 height 7
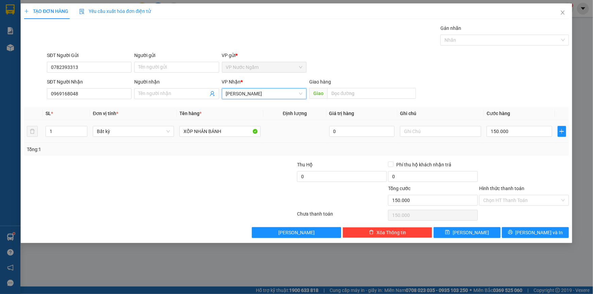
click at [524, 125] on td "150.000" at bounding box center [519, 131] width 71 height 23
click at [523, 127] on input "150.000" at bounding box center [520, 131] width 66 height 11
type input "2"
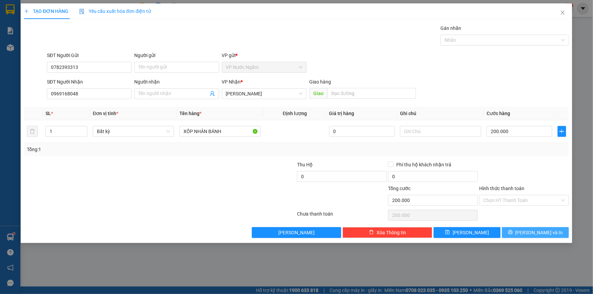
click at [532, 230] on span "[PERSON_NAME] và In" at bounding box center [539, 232] width 48 height 7
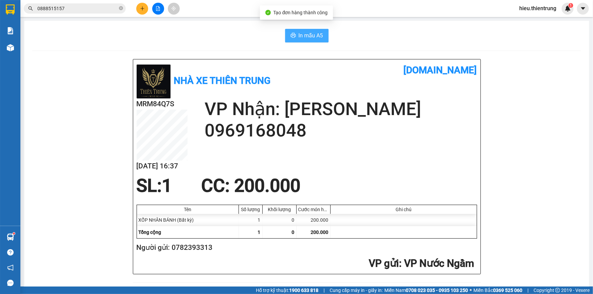
click at [300, 31] on span "In mẫu A5" at bounding box center [311, 35] width 24 height 8
click at [141, 8] on icon "plus" at bounding box center [142, 8] width 5 height 5
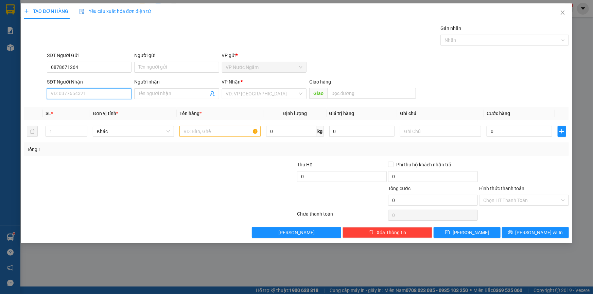
click at [61, 91] on input "SĐT Người Nhận" at bounding box center [89, 93] width 85 height 11
click at [76, 109] on div "0782706789" at bounding box center [89, 107] width 76 height 7
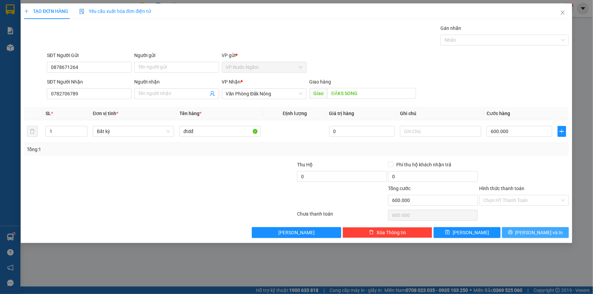
click at [523, 229] on button "[PERSON_NAME] và In" at bounding box center [535, 232] width 67 height 11
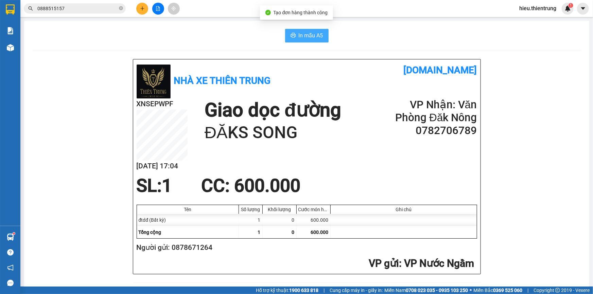
click at [305, 35] on span "In mẫu A5" at bounding box center [311, 35] width 24 height 8
click at [143, 9] on icon "plus" at bounding box center [142, 8] width 5 height 5
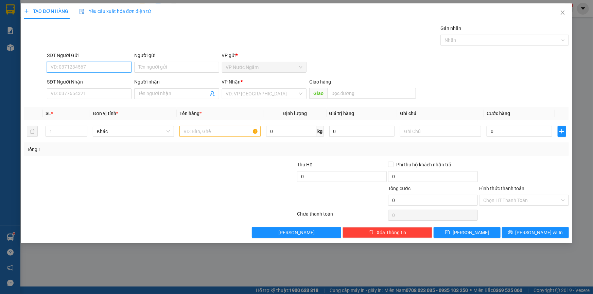
click at [85, 69] on input "SĐT Người Gửi" at bounding box center [89, 67] width 85 height 11
click at [86, 98] on div "0942156089" at bounding box center [89, 102] width 85 height 11
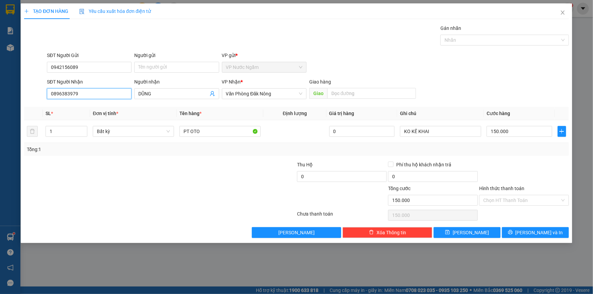
drag, startPoint x: 88, startPoint y: 91, endPoint x: 23, endPoint y: 103, distance: 66.6
click at [23, 103] on div "TẠO ĐƠN HÀNG Yêu cầu xuất hóa đơn điện tử Transit Pickup Surcharge Ids Transit …" at bounding box center [296, 123] width 551 height 240
click at [71, 109] on div "0985859885" at bounding box center [89, 107] width 76 height 7
click at [521, 129] on input "300.000" at bounding box center [520, 131] width 66 height 11
click at [29, 129] on tr "2 Bất kỳ PT OTO 1.000.000 KIẾN ĐỨC 200.000" at bounding box center [296, 131] width 545 height 23
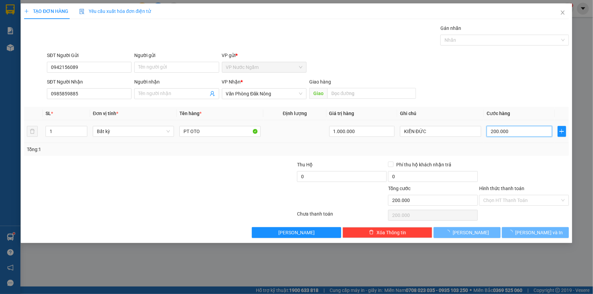
click at [518, 132] on input "200.000" at bounding box center [520, 131] width 66 height 11
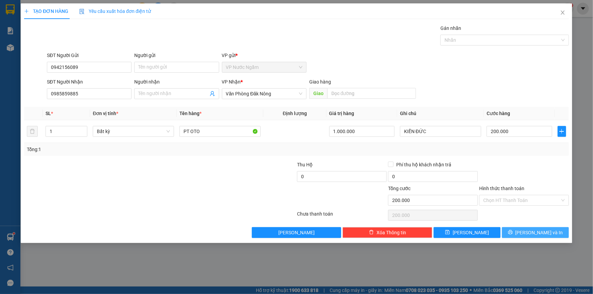
click at [512, 233] on icon "printer" at bounding box center [510, 232] width 4 height 4
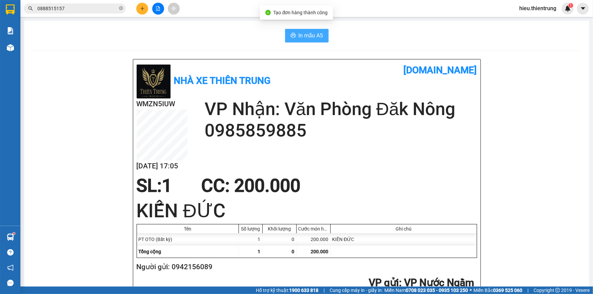
drag, startPoint x: 319, startPoint y: 36, endPoint x: 312, endPoint y: 37, distance: 7.3
click at [319, 36] on span "In mẫu A5" at bounding box center [311, 35] width 24 height 8
drag, startPoint x: 345, startPoint y: 50, endPoint x: 318, endPoint y: 52, distance: 27.6
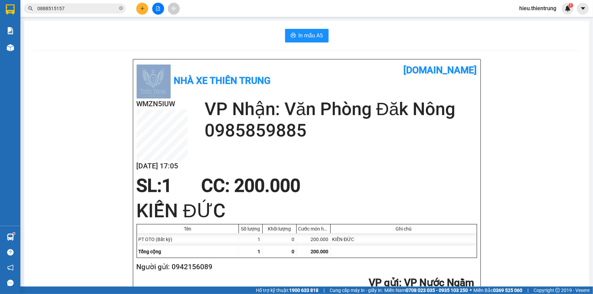
drag, startPoint x: 180, startPoint y: 51, endPoint x: 69, endPoint y: 53, distance: 110.5
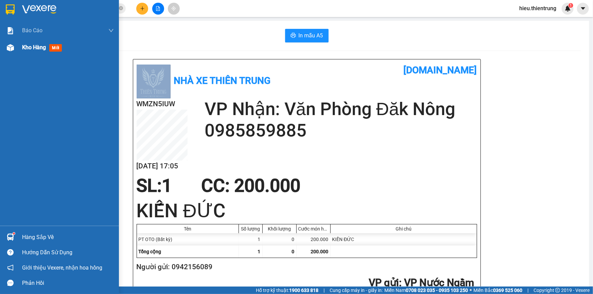
click at [41, 55] on div "Kho hàng mới" at bounding box center [68, 47] width 92 height 17
click at [34, 51] on div "Kho hàng mới" at bounding box center [68, 47] width 92 height 17
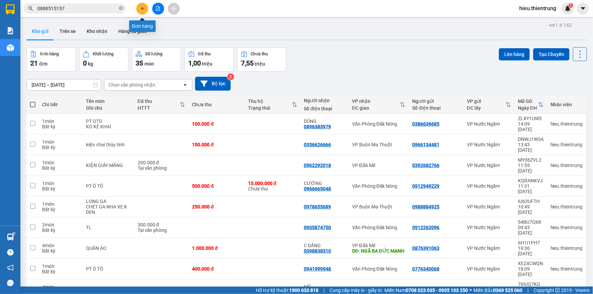
click at [142, 8] on icon "plus" at bounding box center [142, 8] width 5 height 5
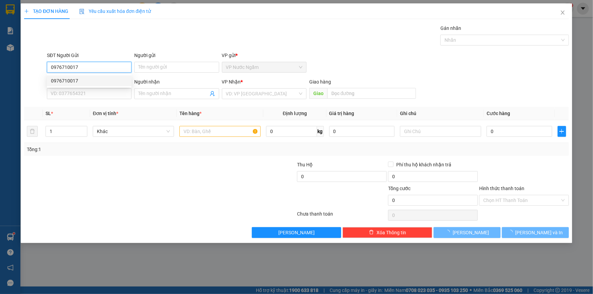
click at [89, 76] on div "0976710017" at bounding box center [89, 80] width 85 height 11
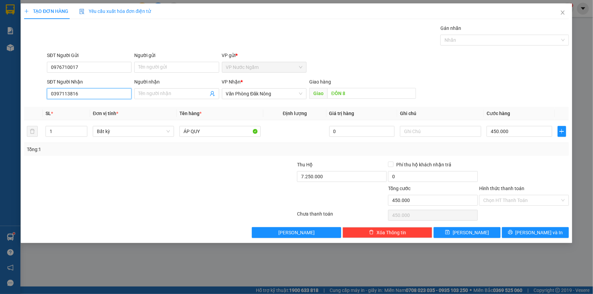
drag, startPoint x: 47, startPoint y: 104, endPoint x: 0, endPoint y: 111, distance: 46.7
click at [4, 109] on div "TẠO ĐƠN HÀNG Yêu cầu xuất hóa đơn điện tử Transit Pickup Surcharge Ids Transit …" at bounding box center [296, 147] width 593 height 294
click at [253, 93] on span "Văn Phòng Đăk Nông" at bounding box center [264, 94] width 76 height 10
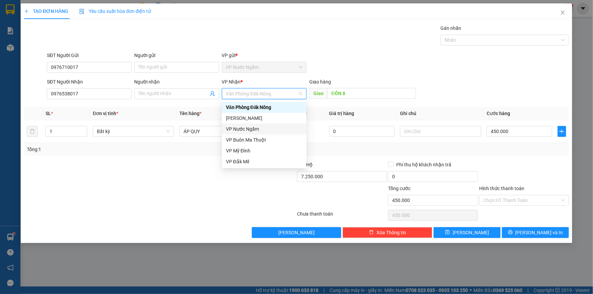
click at [238, 118] on div "[PERSON_NAME]" at bounding box center [264, 117] width 76 height 7
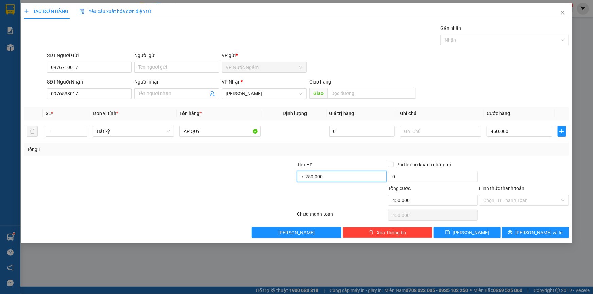
click at [348, 173] on input "7.250.000" at bounding box center [342, 176] width 90 height 11
click at [525, 132] on input "450.000" at bounding box center [520, 131] width 66 height 11
click at [529, 231] on button "[PERSON_NAME] và In" at bounding box center [535, 232] width 67 height 11
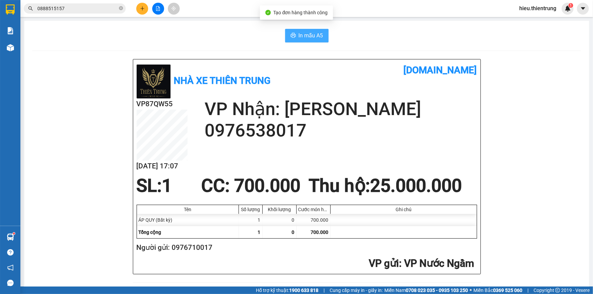
click at [297, 29] on button "In mẫu A5" at bounding box center [306, 36] width 43 height 14
drag, startPoint x: 382, startPoint y: 55, endPoint x: 258, endPoint y: 45, distance: 123.8
click at [137, 11] on button at bounding box center [142, 9] width 12 height 12
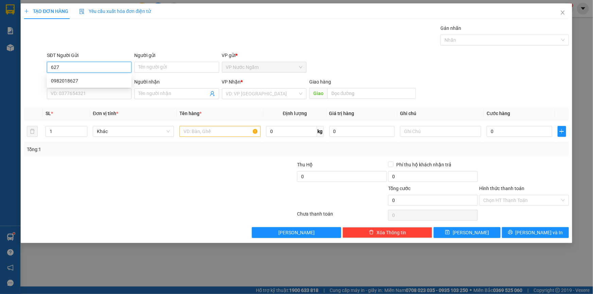
click at [68, 81] on div "0982018627" at bounding box center [89, 80] width 76 height 7
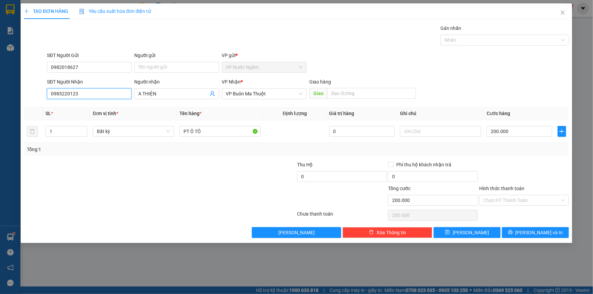
drag, startPoint x: 81, startPoint y: 91, endPoint x: 24, endPoint y: 99, distance: 57.9
click at [24, 99] on div "SĐT Người Nhận 0985220123 0985220123 Người nhận A THIỆN VP Nhận * VP Buôn Ma Th…" at bounding box center [296, 90] width 546 height 24
click at [60, 116] on div "0888515157 - A BẢO" at bounding box center [89, 117] width 76 height 7
click at [561, 13] on icon "close" at bounding box center [562, 12] width 5 height 5
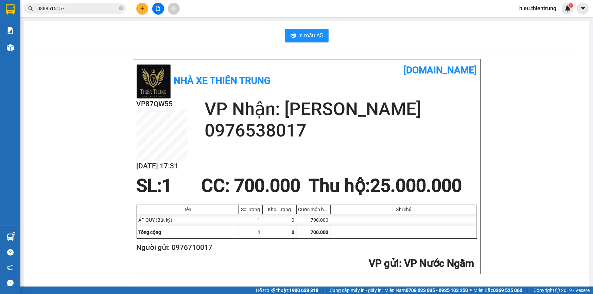
click at [140, 7] on icon "plus" at bounding box center [142, 8] width 5 height 5
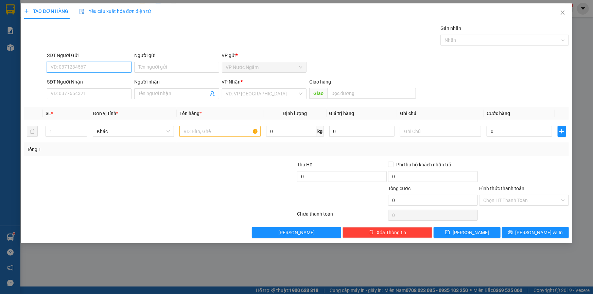
click at [58, 71] on input "SĐT Người Gửi" at bounding box center [89, 67] width 85 height 11
click at [68, 84] on div "0986081262" at bounding box center [89, 80] width 85 height 11
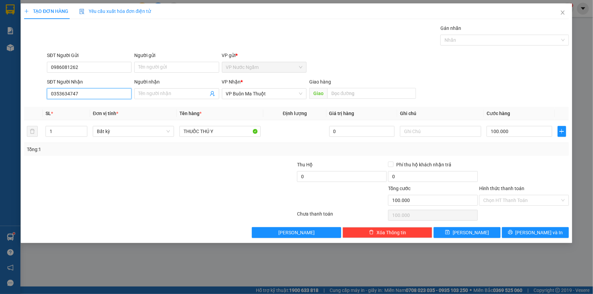
drag, startPoint x: 85, startPoint y: 92, endPoint x: 58, endPoint y: 97, distance: 27.3
click at [64, 96] on input "0353634747" at bounding box center [89, 93] width 85 height 11
drag, startPoint x: 61, startPoint y: 129, endPoint x: 29, endPoint y: 140, distance: 34.1
click at [30, 139] on tr "1 Bất kỳ THUỐC THÚ Y 0 100.000" at bounding box center [296, 131] width 545 height 23
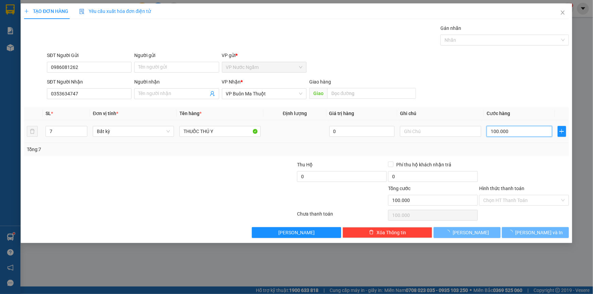
click at [523, 130] on input "100.000" at bounding box center [520, 131] width 66 height 11
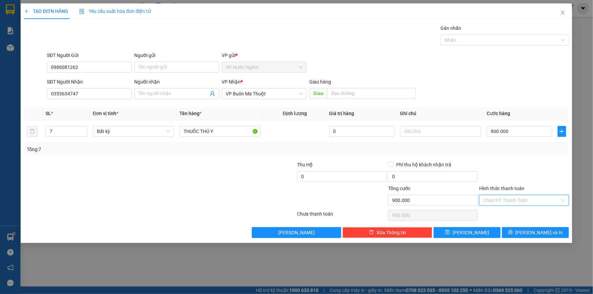
click at [512, 201] on input "Hình thức thanh toán" at bounding box center [521, 200] width 77 height 10
click at [504, 216] on div "Tại văn phòng" at bounding box center [524, 213] width 82 height 7
click at [519, 228] on button "[PERSON_NAME] và In" at bounding box center [535, 232] width 67 height 11
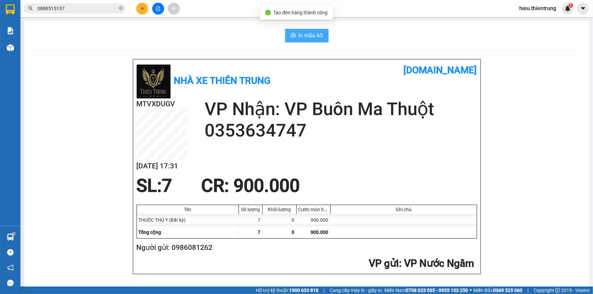
click at [298, 40] on button "In mẫu A5" at bounding box center [306, 36] width 43 height 14
drag, startPoint x: 371, startPoint y: 43, endPoint x: 365, endPoint y: 39, distance: 7.8
drag, startPoint x: 225, startPoint y: 40, endPoint x: 218, endPoint y: 40, distance: 6.8
click at [221, 40] on div "In mẫu A5" at bounding box center [306, 36] width 549 height 14
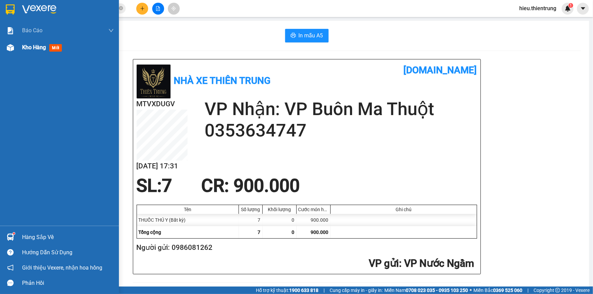
click at [18, 46] on div "Kho hàng mới" at bounding box center [59, 47] width 119 height 17
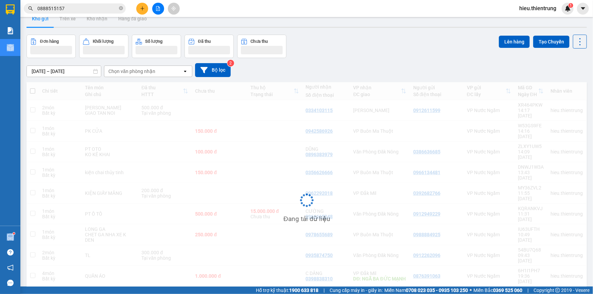
scroll to position [31, 0]
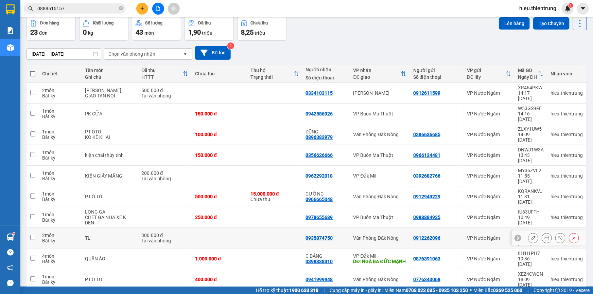
click at [544, 236] on icon at bounding box center [546, 238] width 5 height 5
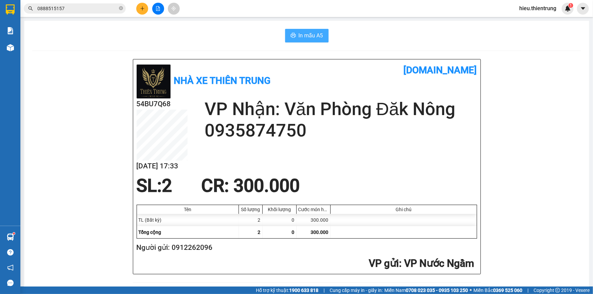
click at [300, 34] on span "In mẫu A5" at bounding box center [311, 35] width 24 height 8
drag, startPoint x: 393, startPoint y: 31, endPoint x: 224, endPoint y: 31, distance: 168.9
click at [377, 32] on div "In mẫu A5" at bounding box center [306, 36] width 549 height 14
click at [198, 31] on div "In mẫu A5" at bounding box center [306, 36] width 549 height 14
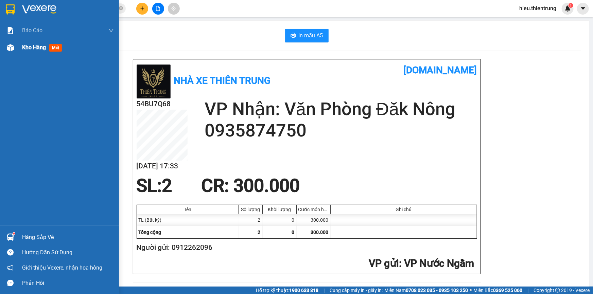
drag, startPoint x: 3, startPoint y: 45, endPoint x: 17, endPoint y: 44, distance: 13.3
click at [4, 45] on div "Kho hàng mới" at bounding box center [59, 47] width 119 height 17
click at [13, 45] on img at bounding box center [10, 47] width 7 height 7
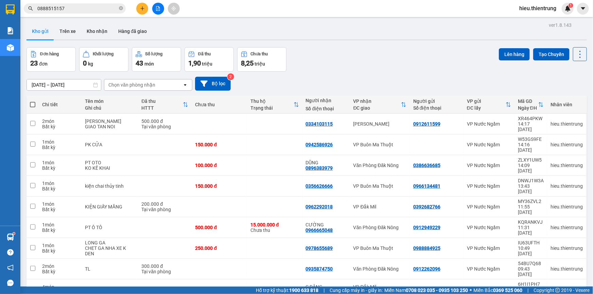
click at [138, 5] on button at bounding box center [142, 9] width 12 height 12
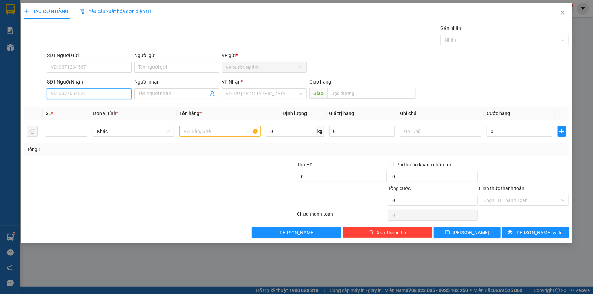
click at [86, 91] on input "SĐT Người Nhận" at bounding box center [89, 93] width 85 height 11
click at [269, 89] on input "search" at bounding box center [262, 94] width 72 height 10
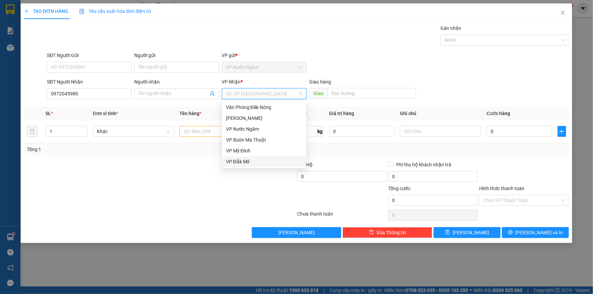
click at [239, 158] on div "VP Đắk Mil" at bounding box center [264, 161] width 76 height 7
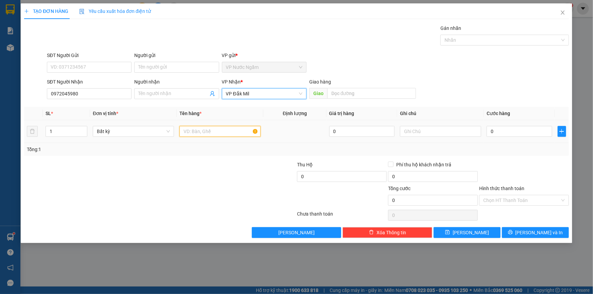
click at [196, 134] on input "text" at bounding box center [219, 131] width 81 height 11
click at [202, 133] on input "text" at bounding box center [219, 131] width 81 height 11
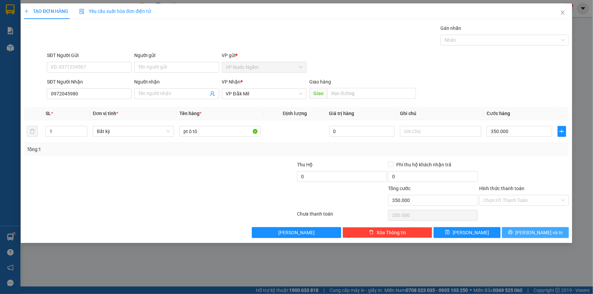
drag, startPoint x: 523, startPoint y: 224, endPoint x: 522, endPoint y: 231, distance: 7.9
click at [523, 224] on div "Transit Pickup Surcharge Ids Transit Deliver Surcharge Ids Transit Deliver Surc…" at bounding box center [296, 131] width 545 height 214
click at [513, 234] on icon "printer" at bounding box center [510, 232] width 5 height 5
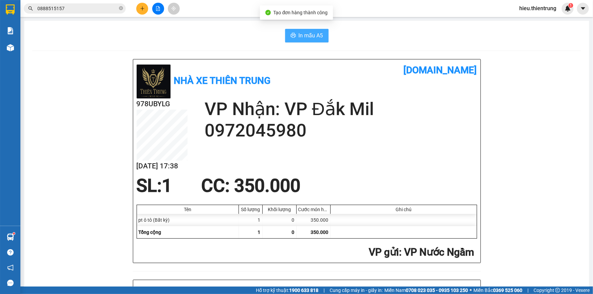
drag, startPoint x: 317, startPoint y: 25, endPoint x: 304, endPoint y: 34, distance: 15.9
click at [304, 34] on span "In mẫu A5" at bounding box center [311, 35] width 24 height 8
drag, startPoint x: 360, startPoint y: 33, endPoint x: 354, endPoint y: 36, distance: 7.3
click at [360, 34] on div "In mẫu A5" at bounding box center [306, 36] width 549 height 14
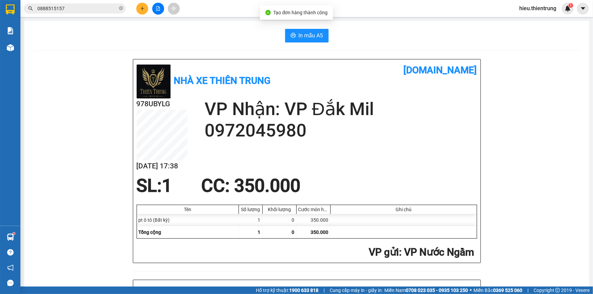
drag, startPoint x: 177, startPoint y: 45, endPoint x: 24, endPoint y: 69, distance: 154.1
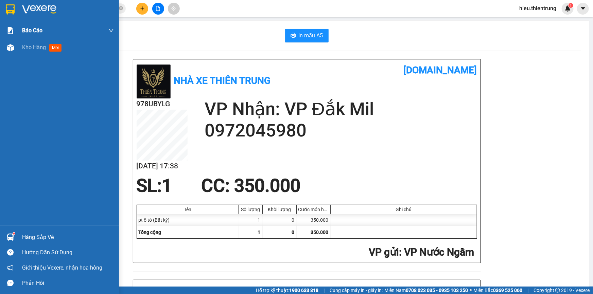
click at [20, 45] on div "Kho hàng mới" at bounding box center [59, 47] width 119 height 17
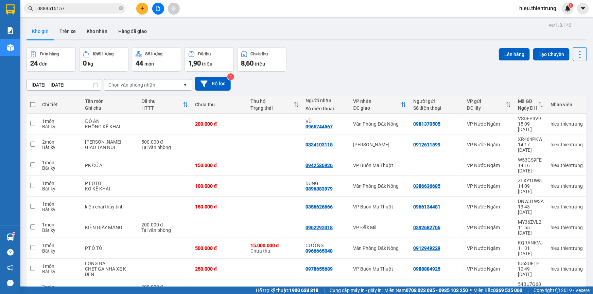
click at [143, 9] on icon "plus" at bounding box center [142, 8] width 5 height 5
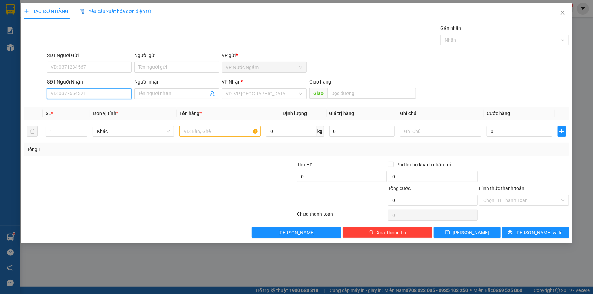
click at [77, 93] on input "SĐT Người Nhận" at bounding box center [89, 93] width 85 height 11
drag, startPoint x: 84, startPoint y: 94, endPoint x: 45, endPoint y: 99, distance: 39.7
click at [45, 99] on div "SĐT Người Nhận 0972214113 0972214113 Người nhận Tên người nhận VP Nhận * VD: VP…" at bounding box center [296, 90] width 546 height 24
click at [69, 107] on div "0964852562" at bounding box center [89, 107] width 76 height 7
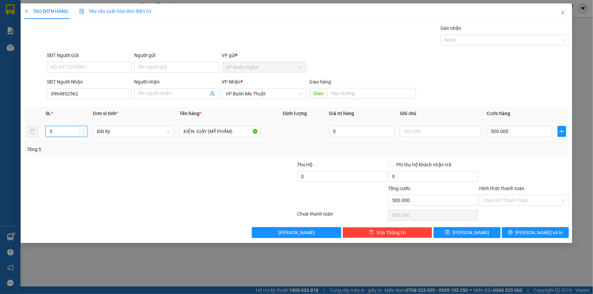
drag, startPoint x: 65, startPoint y: 134, endPoint x: 27, endPoint y: 138, distance: 37.6
click at [27, 138] on tr "5 Bất kỳ KIỆN GIẤY (MỸ PHẨM) 0 500.000" at bounding box center [296, 131] width 545 height 23
click at [531, 236] on button "[PERSON_NAME] và In" at bounding box center [535, 232] width 67 height 11
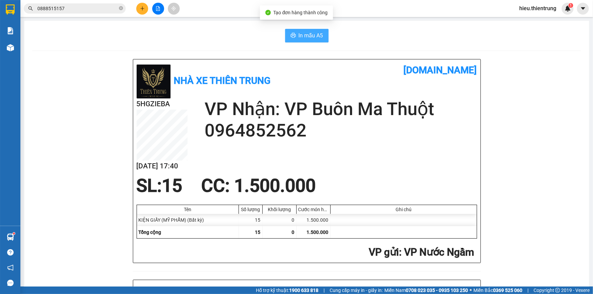
click at [308, 37] on span "In mẫu A5" at bounding box center [311, 35] width 24 height 8
click at [145, 4] on button at bounding box center [142, 9] width 12 height 12
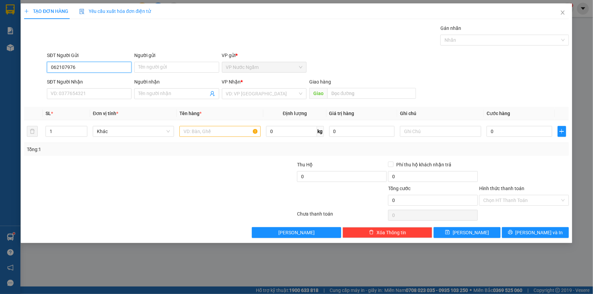
click at [55, 63] on input "062107976" at bounding box center [89, 67] width 85 height 11
click at [84, 80] on div "0962107976 - A ĐỨC" at bounding box center [89, 80] width 76 height 7
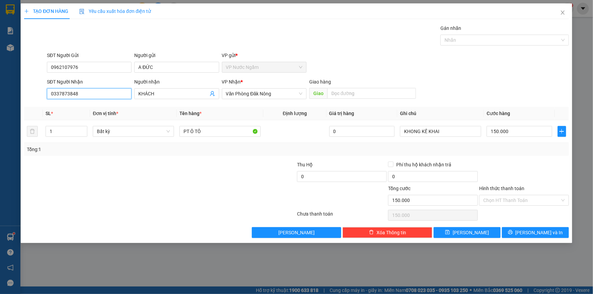
drag, startPoint x: 92, startPoint y: 92, endPoint x: 30, endPoint y: 100, distance: 62.3
click at [30, 100] on div "SĐT Người Nhận 0337873848 0337873848 Người nhận KHÁCH VP Nhận * Văn Phòng Đăk N…" at bounding box center [296, 90] width 546 height 24
click at [87, 105] on div "0977874848 - A HƯNG" at bounding box center [89, 107] width 76 height 7
click at [520, 130] on input "200.000" at bounding box center [520, 131] width 66 height 11
drag, startPoint x: 212, startPoint y: 134, endPoint x: 149, endPoint y: 148, distance: 64.4
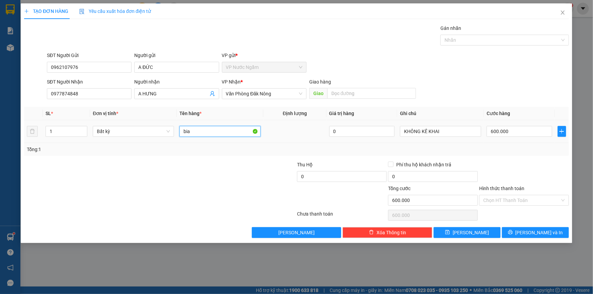
click at [149, 147] on div "SL * Đơn vị tính * Tên hàng * Định lượng Giá trị hàng Ghi chú Cước hàng 1 Bất k…" at bounding box center [296, 131] width 545 height 49
click at [514, 234] on button "[PERSON_NAME] và In" at bounding box center [535, 232] width 67 height 11
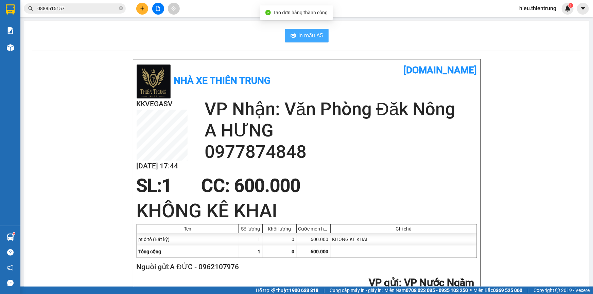
click at [295, 32] on button "In mẫu A5" at bounding box center [306, 36] width 43 height 14
click at [142, 4] on button at bounding box center [142, 9] width 12 height 12
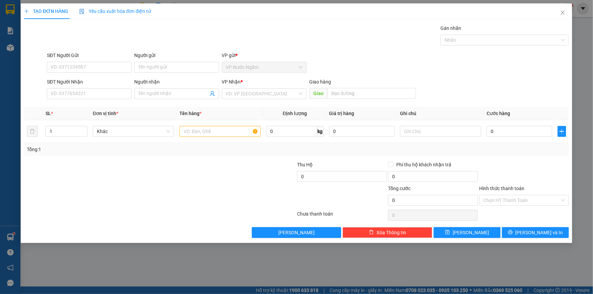
click at [73, 73] on div "SĐT Người Gửi VD: 0371234567" at bounding box center [89, 64] width 85 height 24
click at [74, 69] on input "SĐT Người Gửi" at bounding box center [89, 67] width 85 height 11
click at [79, 77] on div "0977026999 - tiệp" at bounding box center [89, 80] width 76 height 7
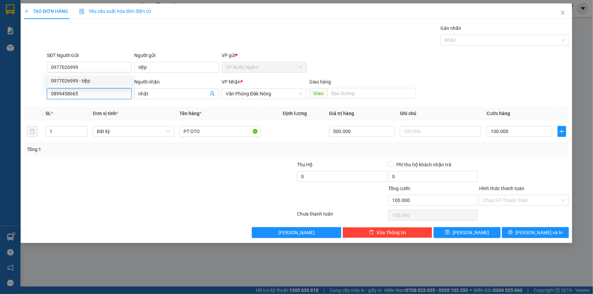
drag, startPoint x: 39, startPoint y: 100, endPoint x: 9, endPoint y: 103, distance: 30.1
click at [9, 103] on div "TẠO ĐƠN HÀNG Yêu cầu xuất hóa đơn điện tử Transit Pickup Surcharge Ids Transit …" at bounding box center [296, 147] width 593 height 294
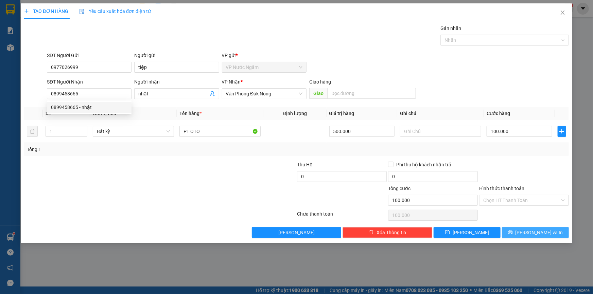
click at [529, 237] on button "[PERSON_NAME] và In" at bounding box center [535, 232] width 67 height 11
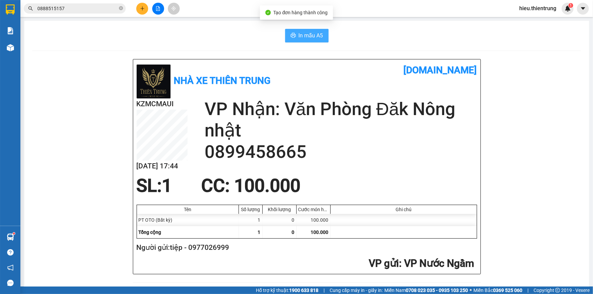
click at [313, 38] on span "In mẫu A5" at bounding box center [311, 35] width 24 height 8
click at [139, 6] on button at bounding box center [142, 9] width 12 height 12
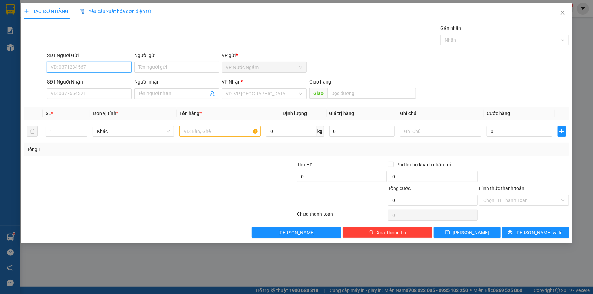
click at [99, 66] on input "SĐT Người Gửi" at bounding box center [89, 67] width 85 height 11
click at [79, 76] on div "0988565998" at bounding box center [89, 80] width 85 height 11
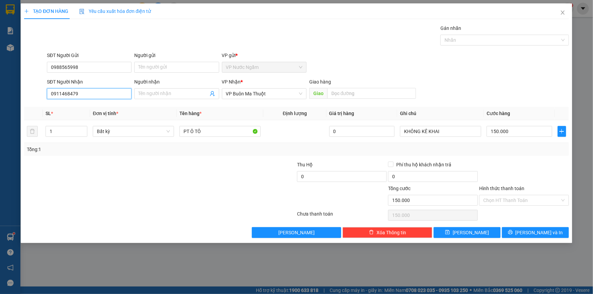
drag, startPoint x: 87, startPoint y: 94, endPoint x: 17, endPoint y: 97, distance: 70.4
click at [17, 97] on div "TẠO ĐƠN HÀNG Yêu cầu xuất hóa đơn điện tử Transit Pickup Surcharge Ids Transit …" at bounding box center [296, 147] width 593 height 294
click at [514, 228] on button "[PERSON_NAME] và In" at bounding box center [535, 232] width 67 height 11
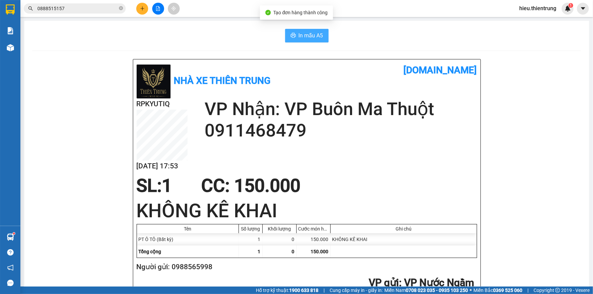
click at [293, 33] on button "In mẫu A5" at bounding box center [306, 36] width 43 height 14
drag, startPoint x: 352, startPoint y: 44, endPoint x: 333, endPoint y: 46, distance: 18.8
drag, startPoint x: 231, startPoint y: 45, endPoint x: 139, endPoint y: 44, distance: 91.7
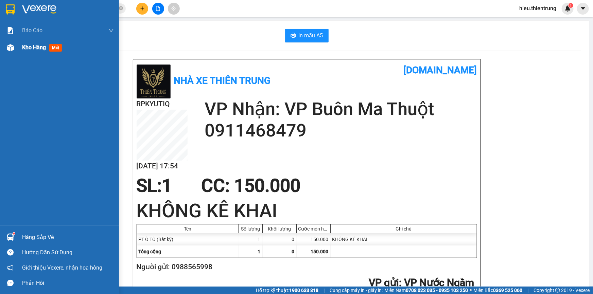
click at [15, 48] on div at bounding box center [10, 48] width 12 height 12
